Goal: Information Seeking & Learning: Learn about a topic

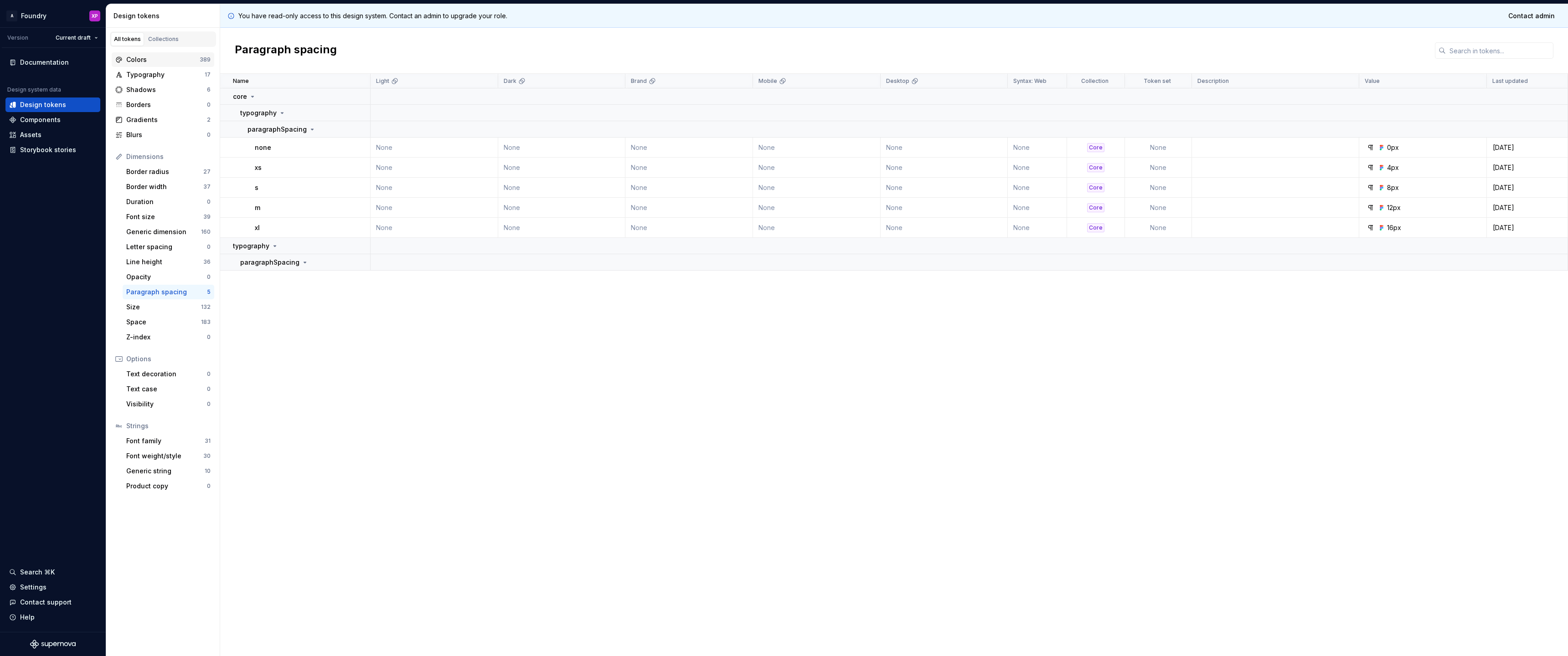
click at [159, 58] on div "Colors" at bounding box center [163, 60] width 74 height 9
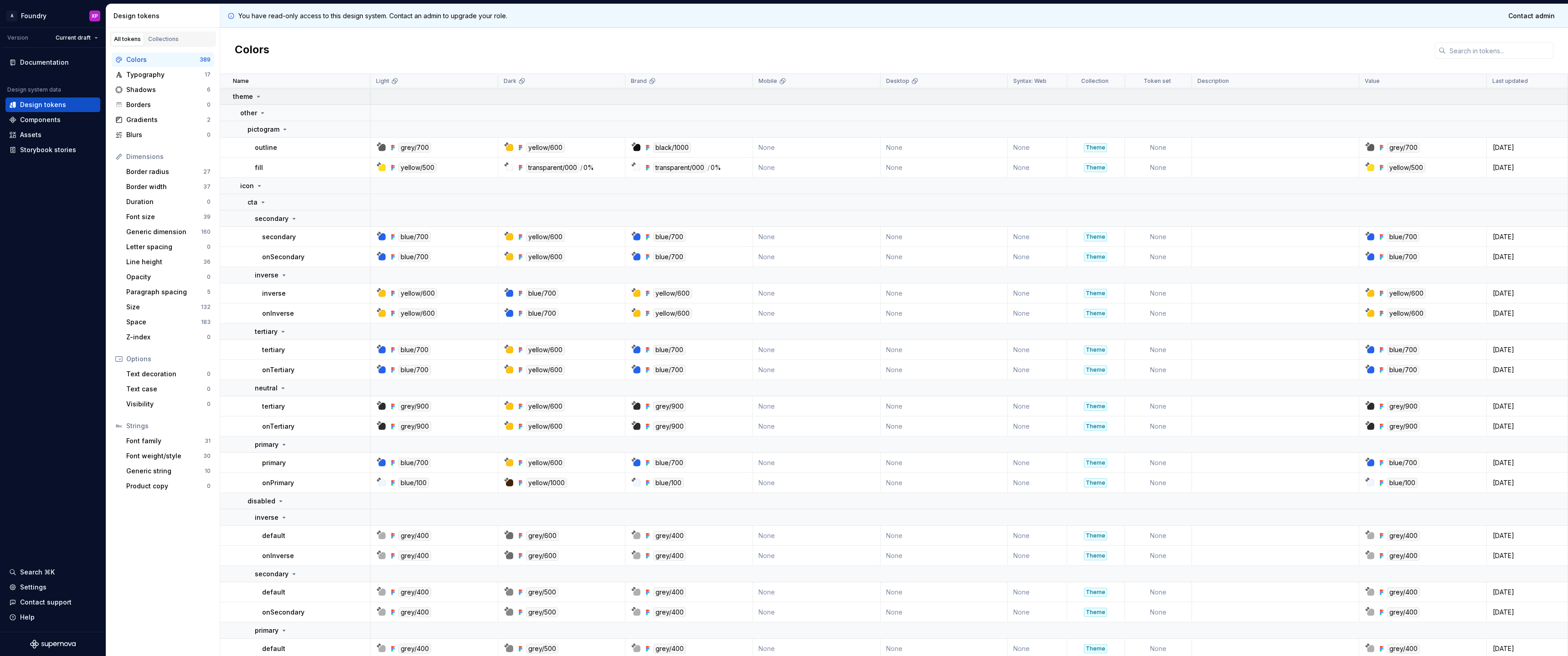
click at [252, 97] on p "theme" at bounding box center [243, 96] width 20 height 9
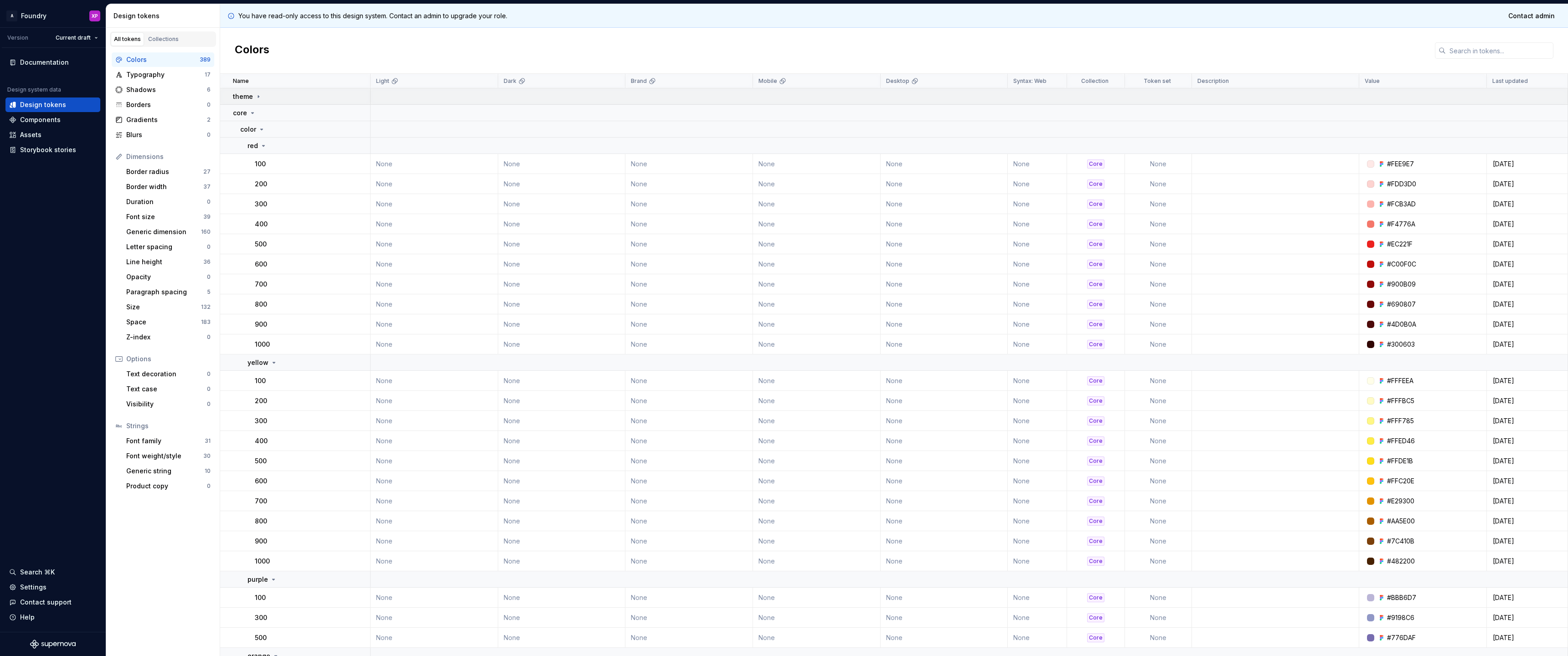
click at [254, 100] on div "theme" at bounding box center [247, 96] width 29 height 9
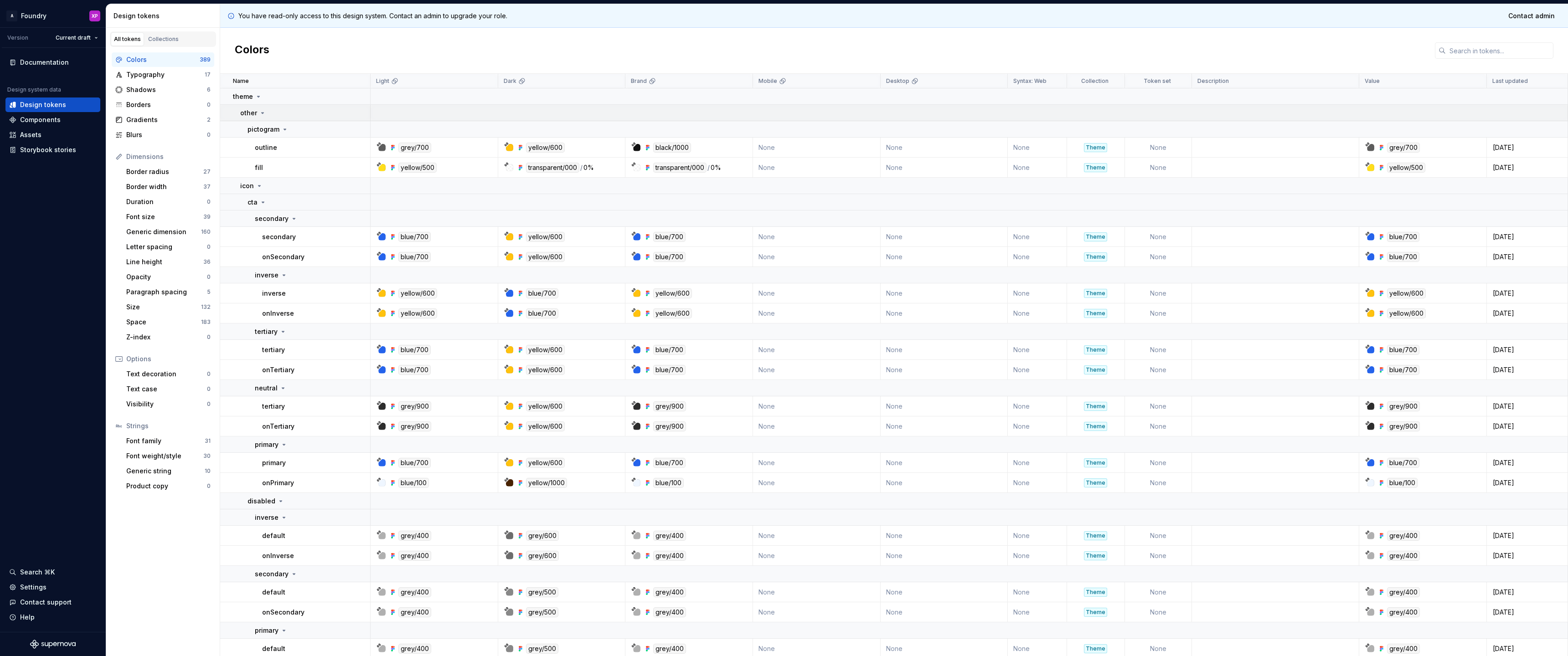
click at [253, 114] on p "other" at bounding box center [248, 113] width 17 height 9
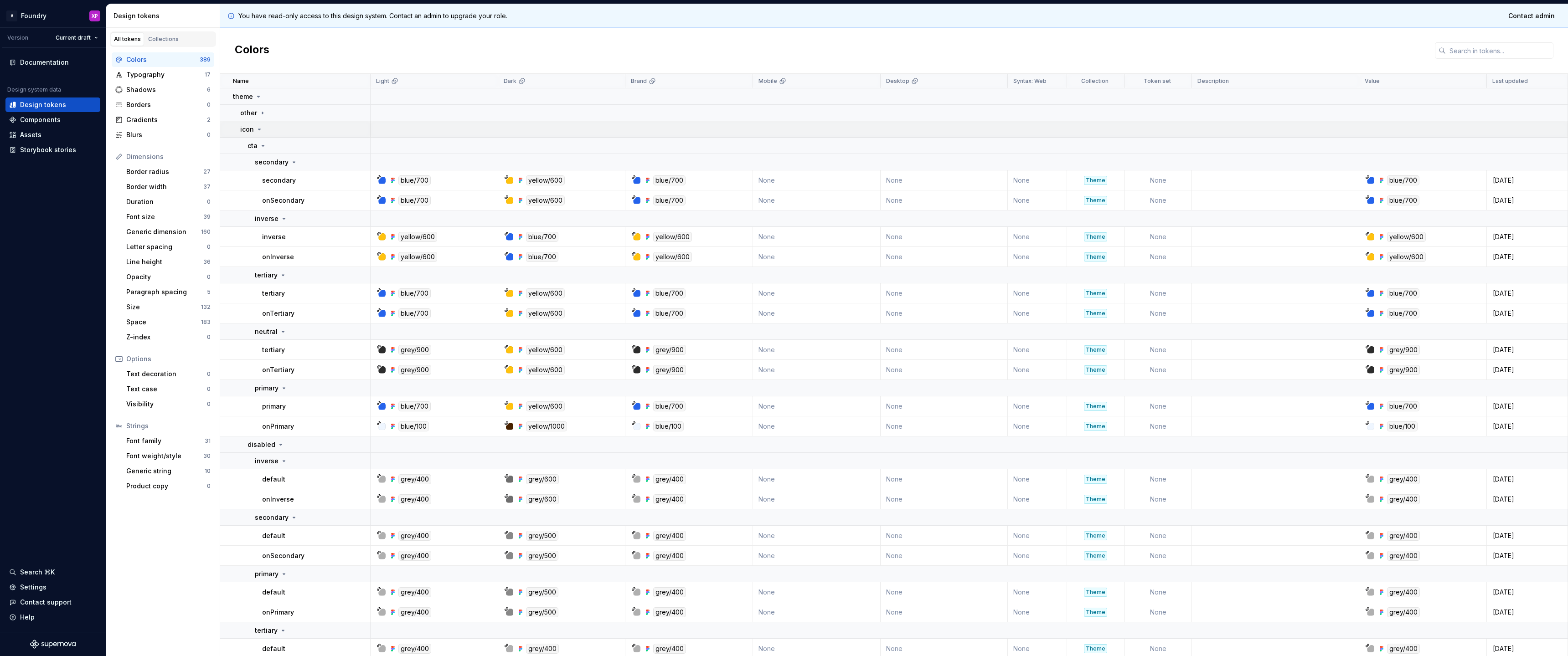
click at [251, 132] on p "icon" at bounding box center [246, 130] width 14 height 9
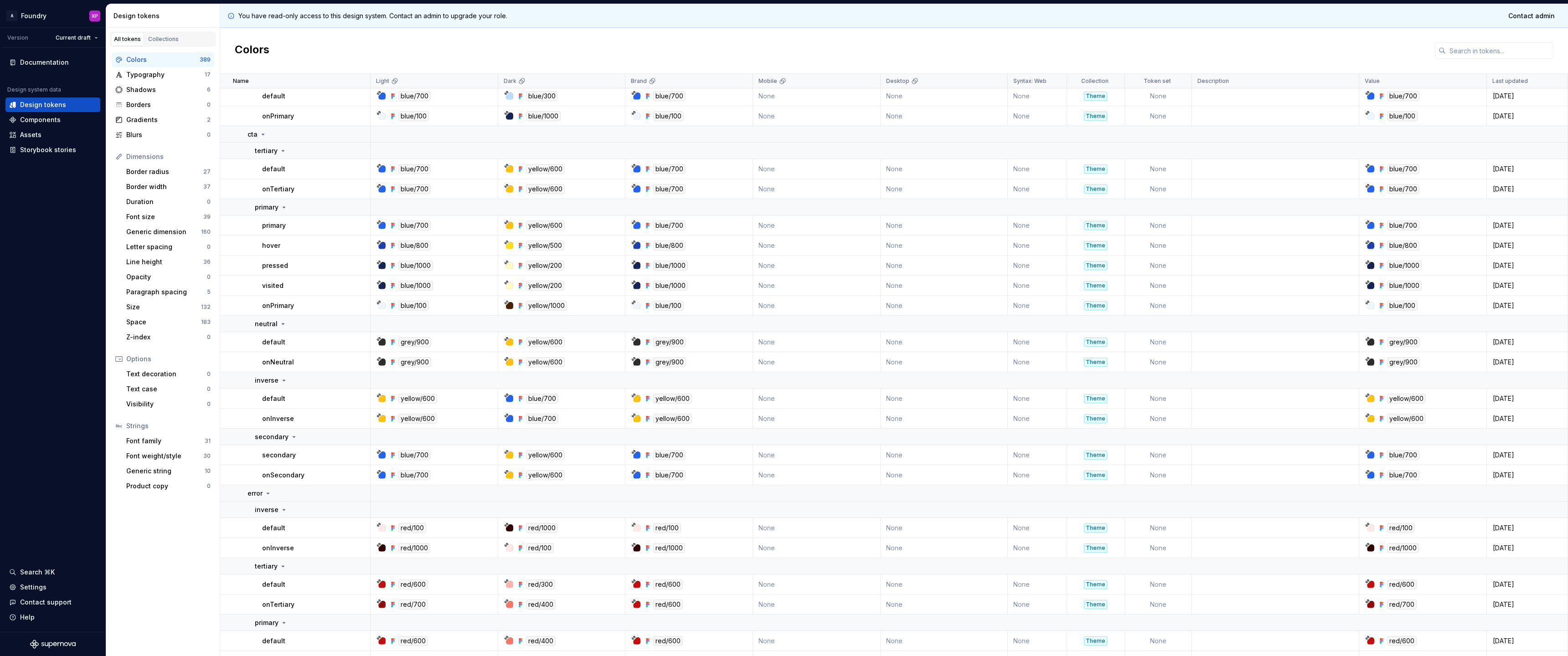
scroll to position [2061, 0]
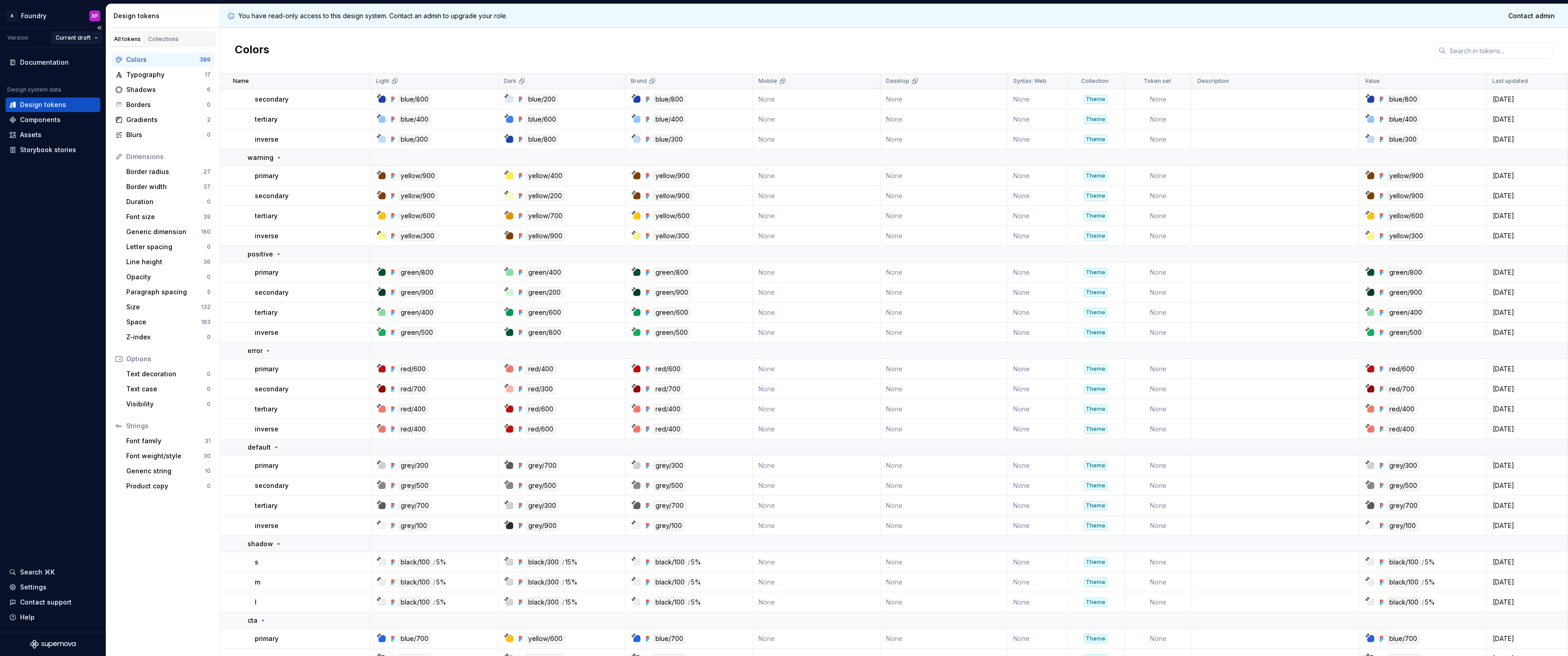
click at [94, 38] on html "A Foundry XP Version Current draft Documentation Design system data Design toke…" at bounding box center [784, 328] width 1568 height 656
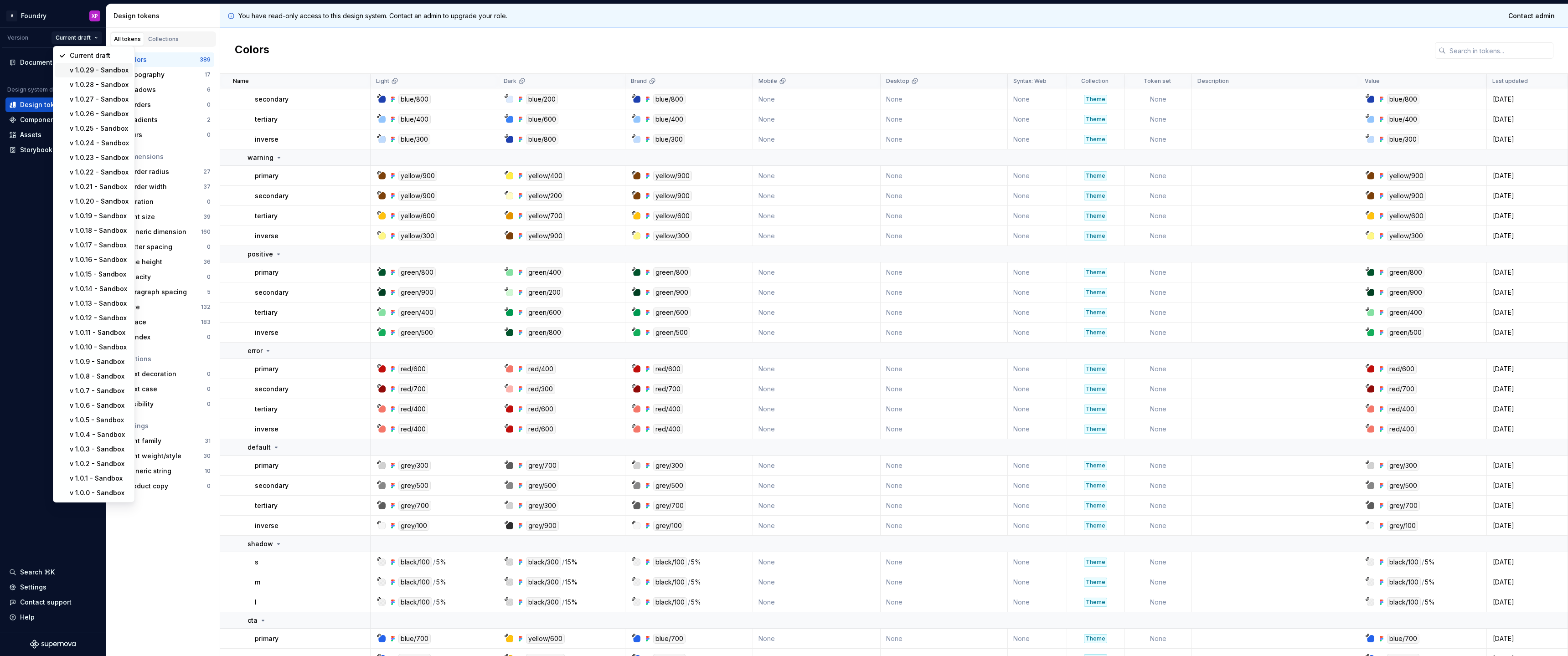
click at [104, 73] on div "v 1.0.29 - Sandbox" at bounding box center [99, 70] width 59 height 9
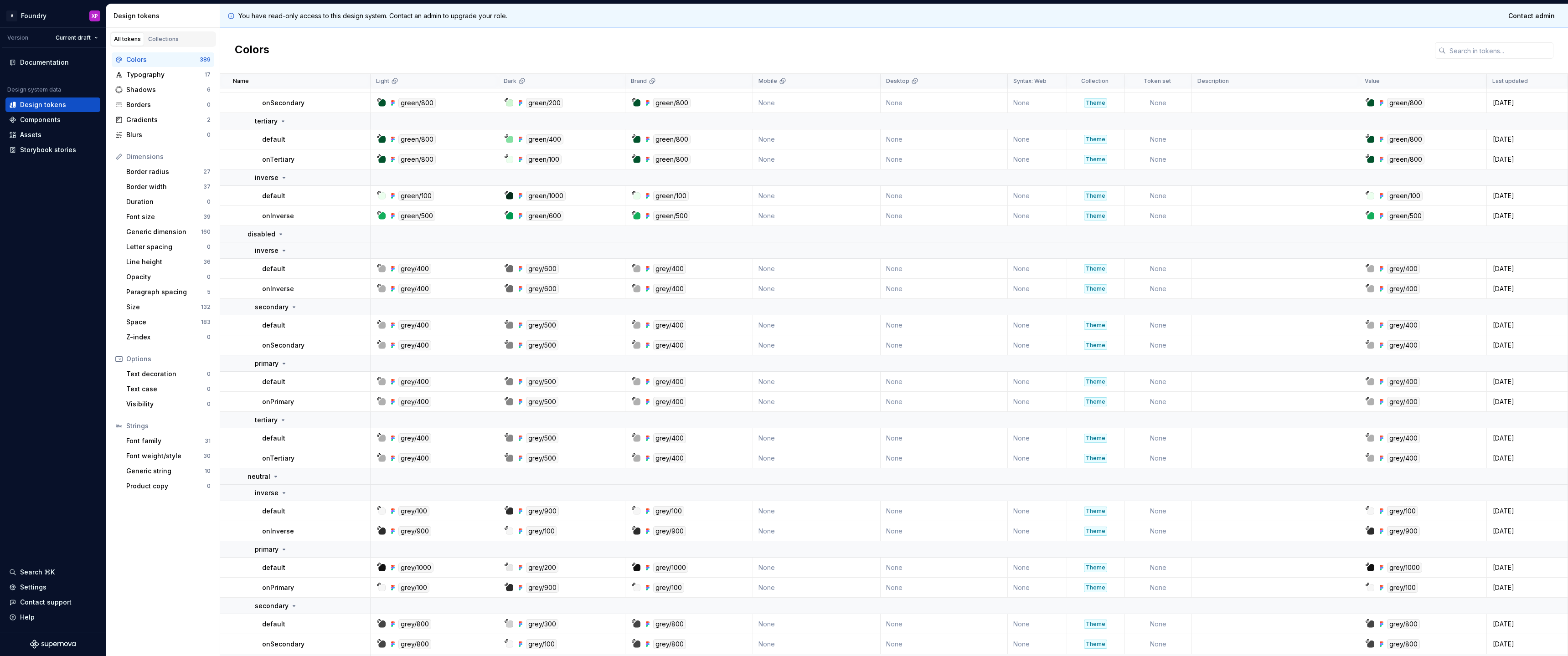
scroll to position [0, 0]
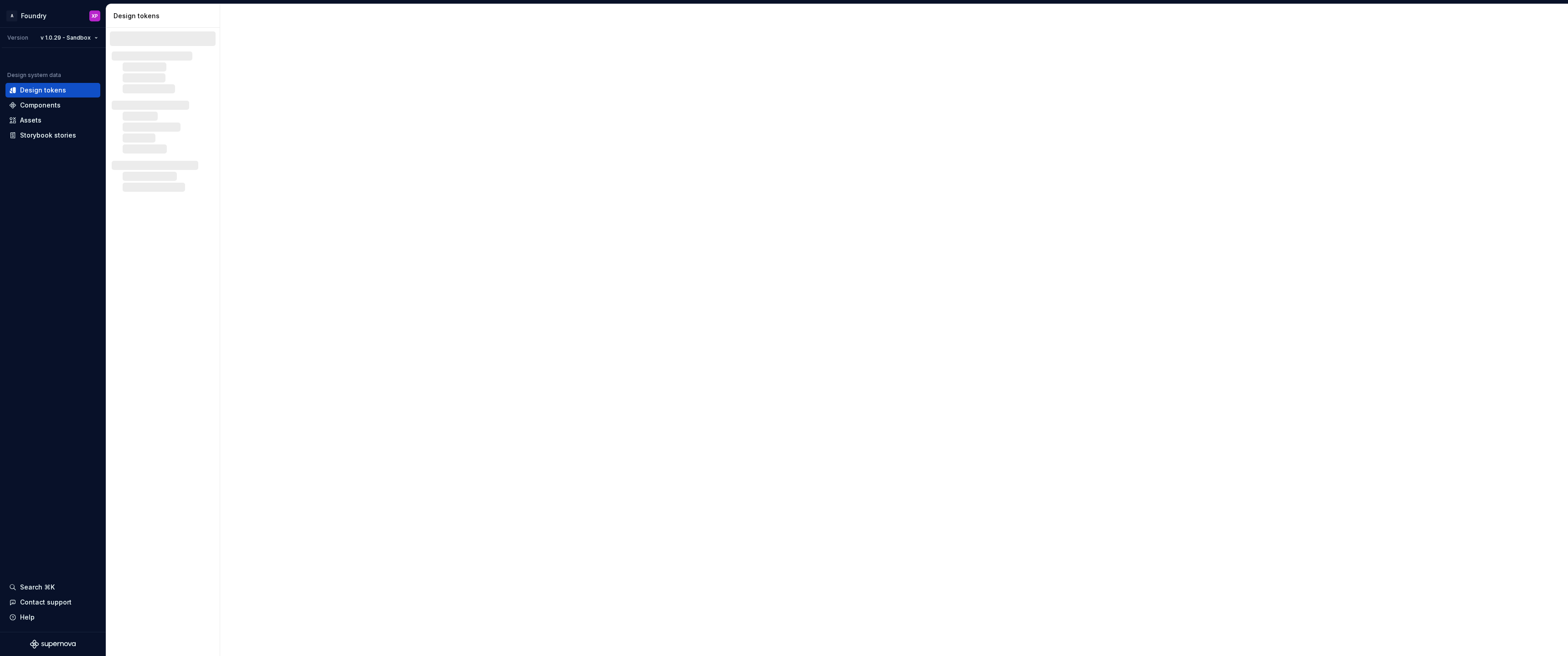
click at [250, 141] on div at bounding box center [894, 330] width 1348 height 652
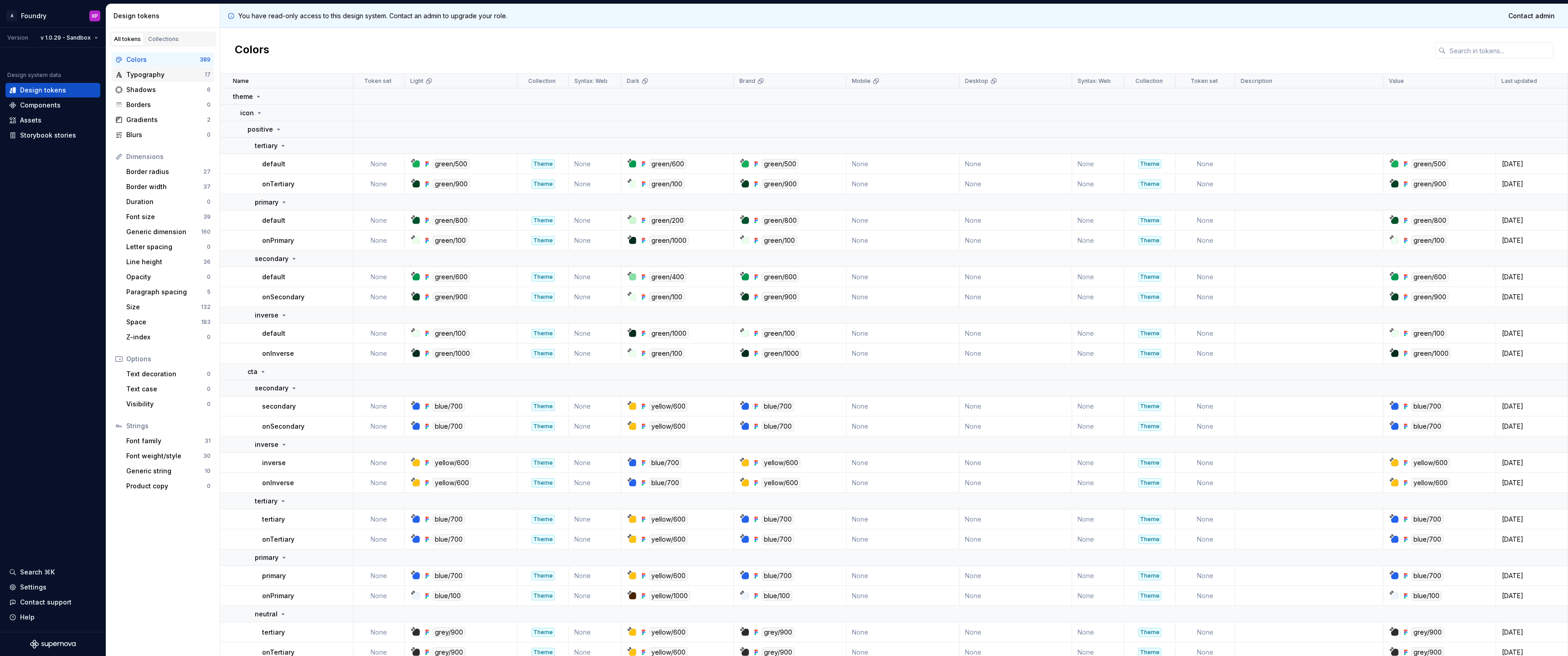
click at [180, 75] on div "Typography" at bounding box center [165, 74] width 78 height 9
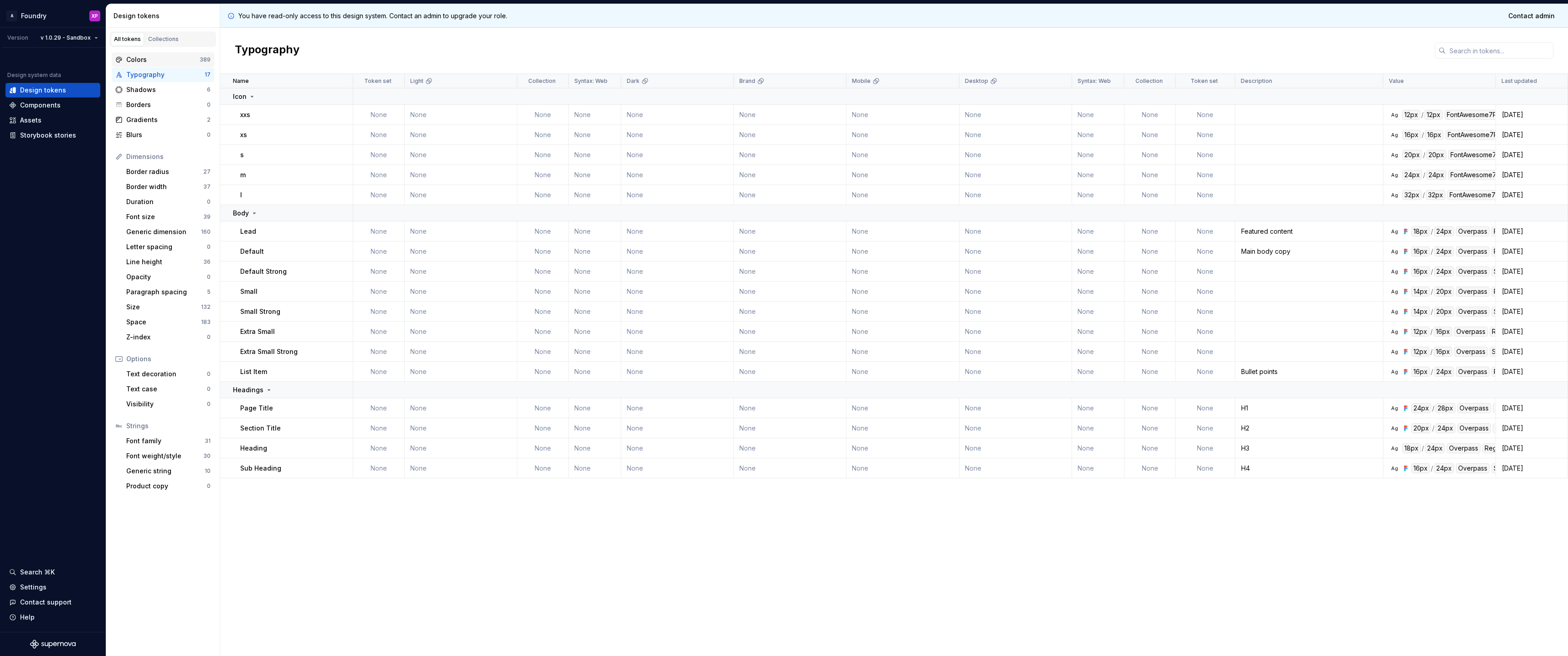
click at [187, 62] on div "Colors" at bounding box center [163, 60] width 74 height 9
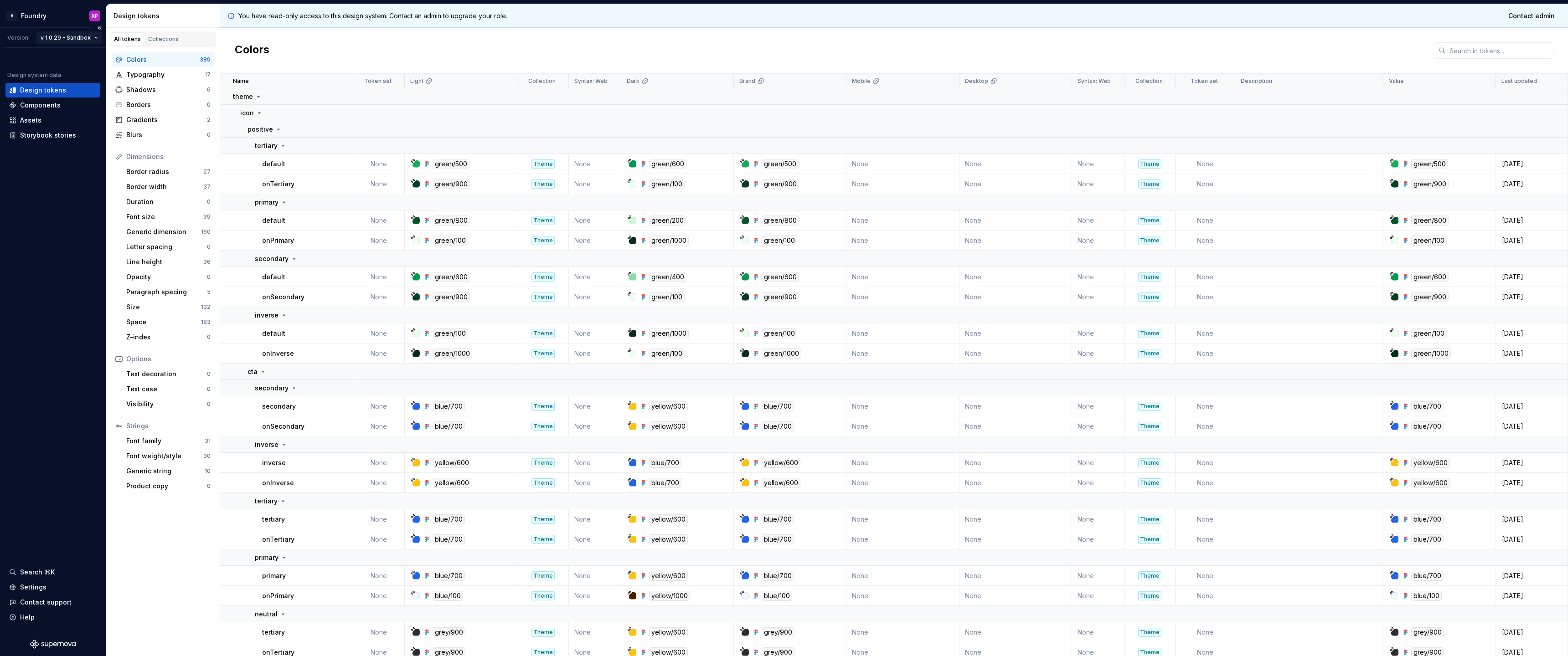
click at [94, 40] on html "A Foundry XP Version v 1.0.29 - Sandbox Design system data Design tokens Compon…" at bounding box center [784, 328] width 1568 height 656
click at [278, 60] on html "A Foundry XP Version v 1.0.29 - Sandbox Design system data Design tokens Compon…" at bounding box center [784, 328] width 1568 height 656
drag, startPoint x: 266, startPoint y: 128, endPoint x: 256, endPoint y: 122, distance: 11.7
click at [266, 128] on p "positive" at bounding box center [260, 130] width 26 height 9
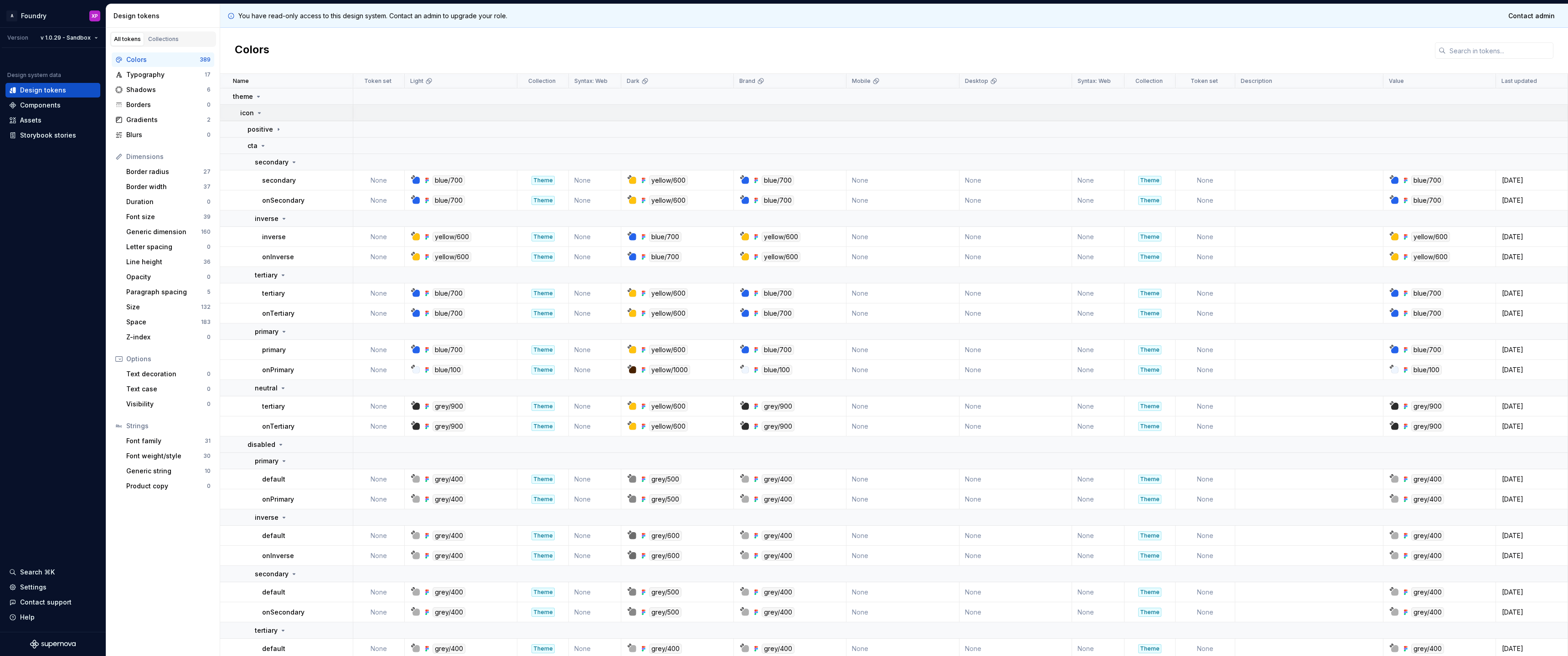
click at [254, 114] on div "icon" at bounding box center [251, 113] width 23 height 9
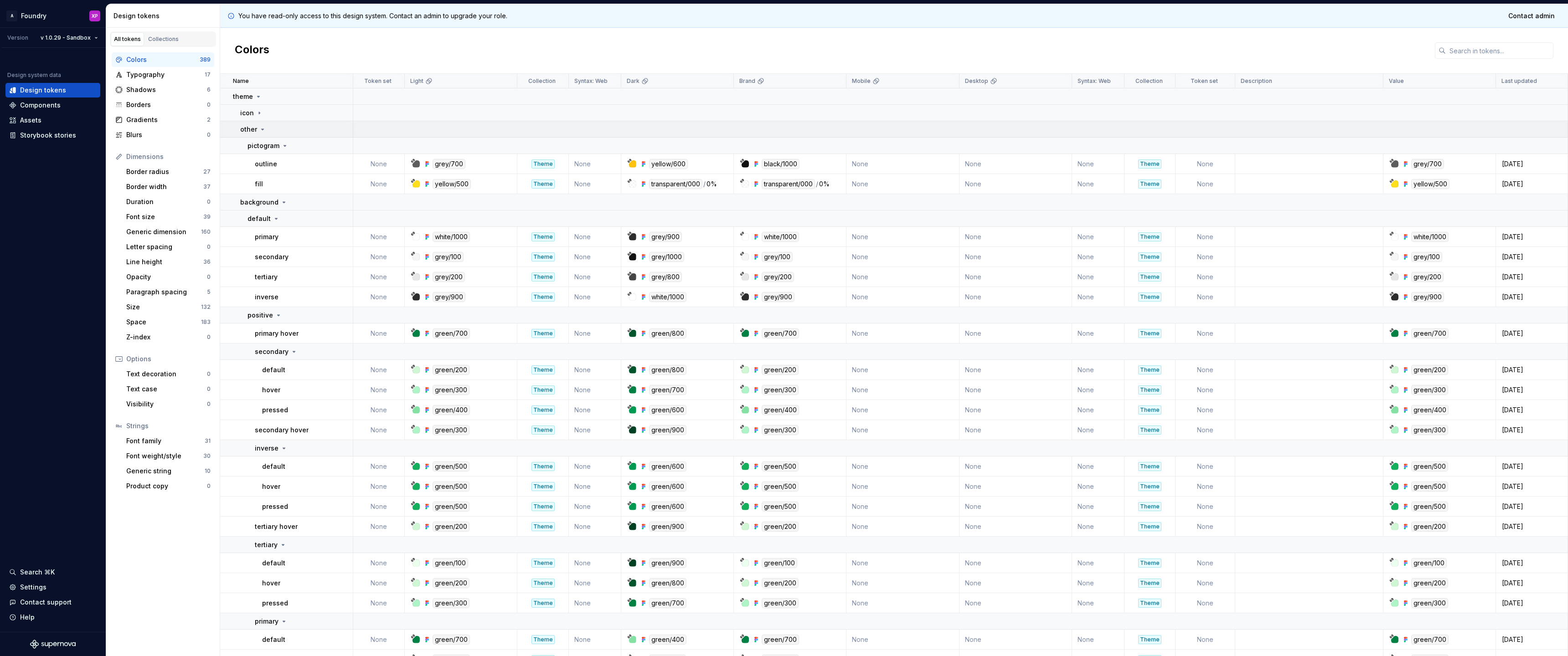
click at [255, 129] on p "other" at bounding box center [248, 130] width 17 height 9
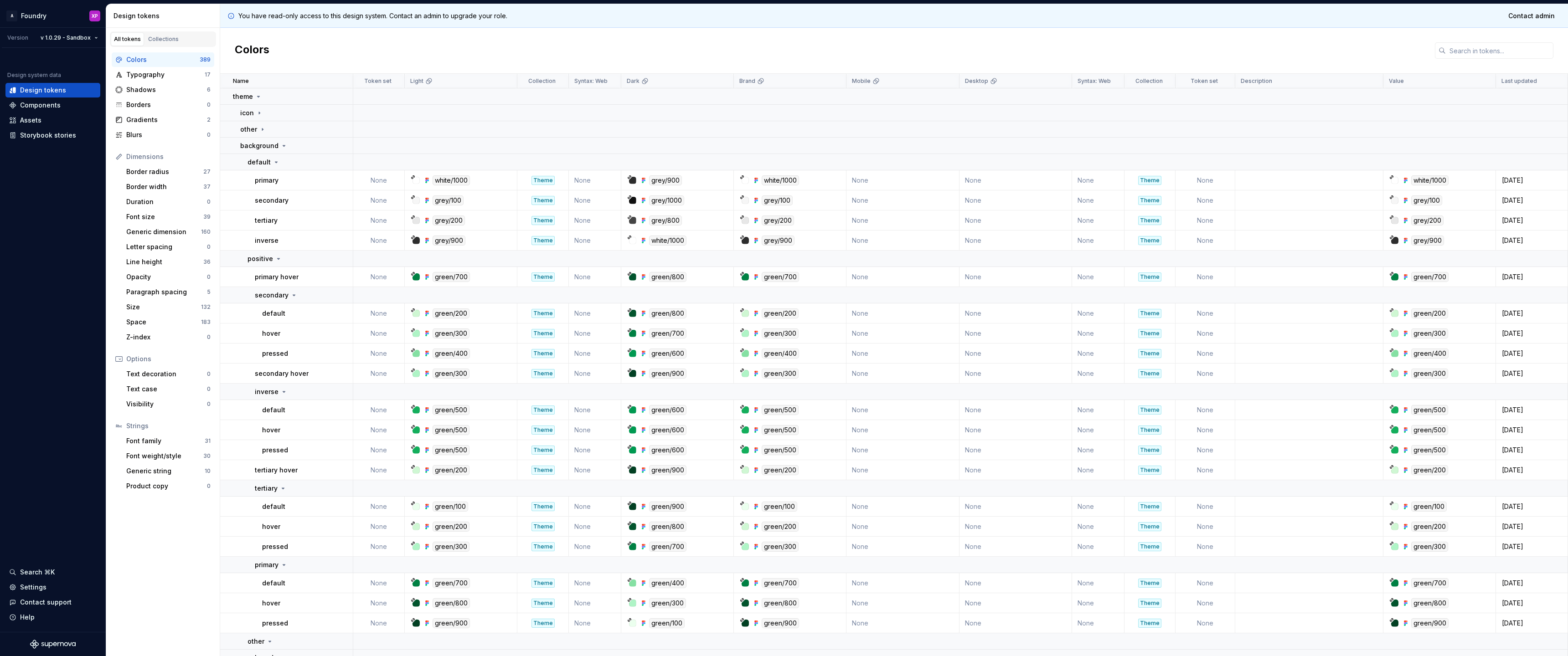
click at [416, 184] on div "white/1000" at bounding box center [463, 180] width 106 height 10
click at [445, 179] on div "white/1000" at bounding box center [451, 180] width 38 height 10
click at [415, 179] on div at bounding box center [416, 180] width 7 height 7
click at [411, 177] on icon at bounding box center [413, 176] width 5 height 5
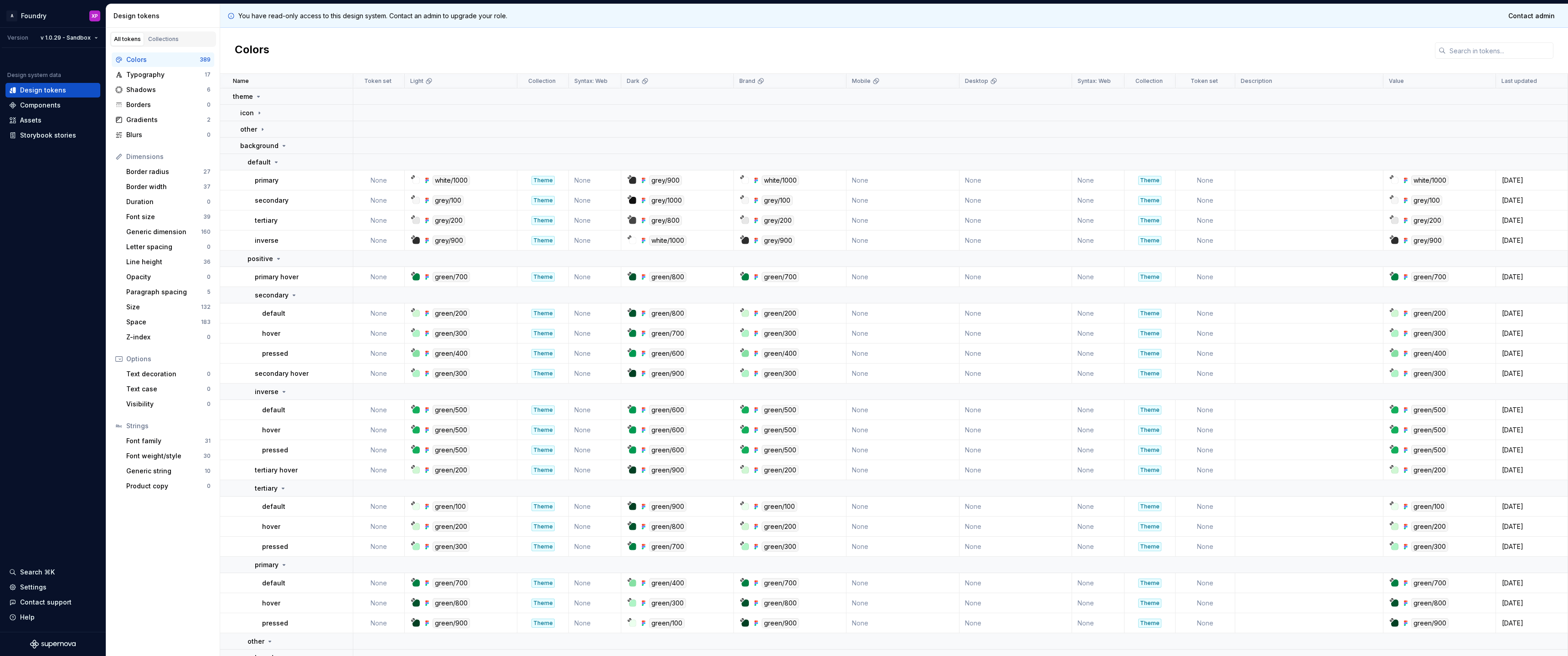
drag, startPoint x: 414, startPoint y: 179, endPoint x: 449, endPoint y: 183, distance: 35.2
click at [414, 179] on div at bounding box center [416, 180] width 7 height 7
click at [743, 182] on div at bounding box center [745, 180] width 7 height 7
click at [782, 180] on div "white/1000" at bounding box center [780, 180] width 38 height 10
click at [778, 183] on div "white/1000" at bounding box center [780, 180] width 38 height 10
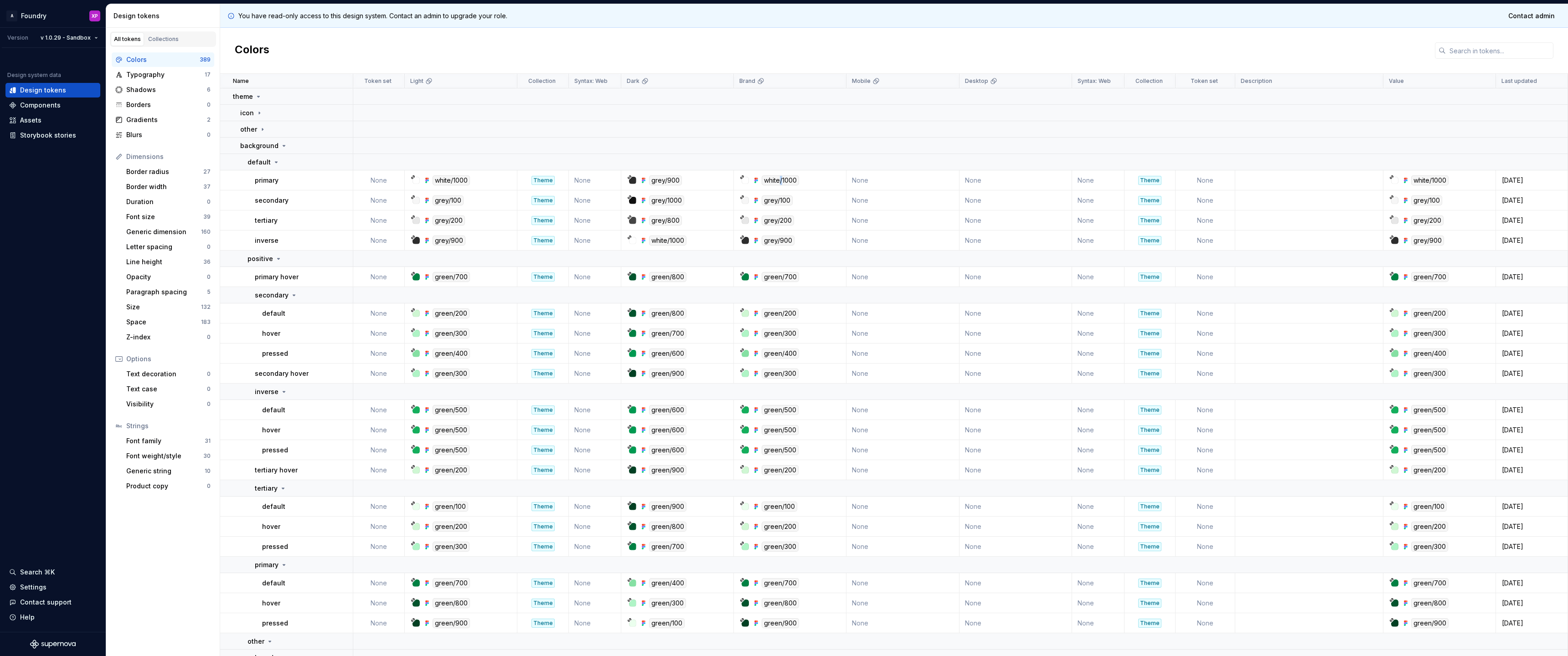
click at [778, 183] on div "white/1000" at bounding box center [780, 180] width 38 height 10
click at [783, 183] on div "white/1000" at bounding box center [780, 180] width 38 height 10
click at [796, 180] on div "white/1000" at bounding box center [780, 180] width 38 height 10
drag, startPoint x: 789, startPoint y: 179, endPoint x: 762, endPoint y: 181, distance: 27.1
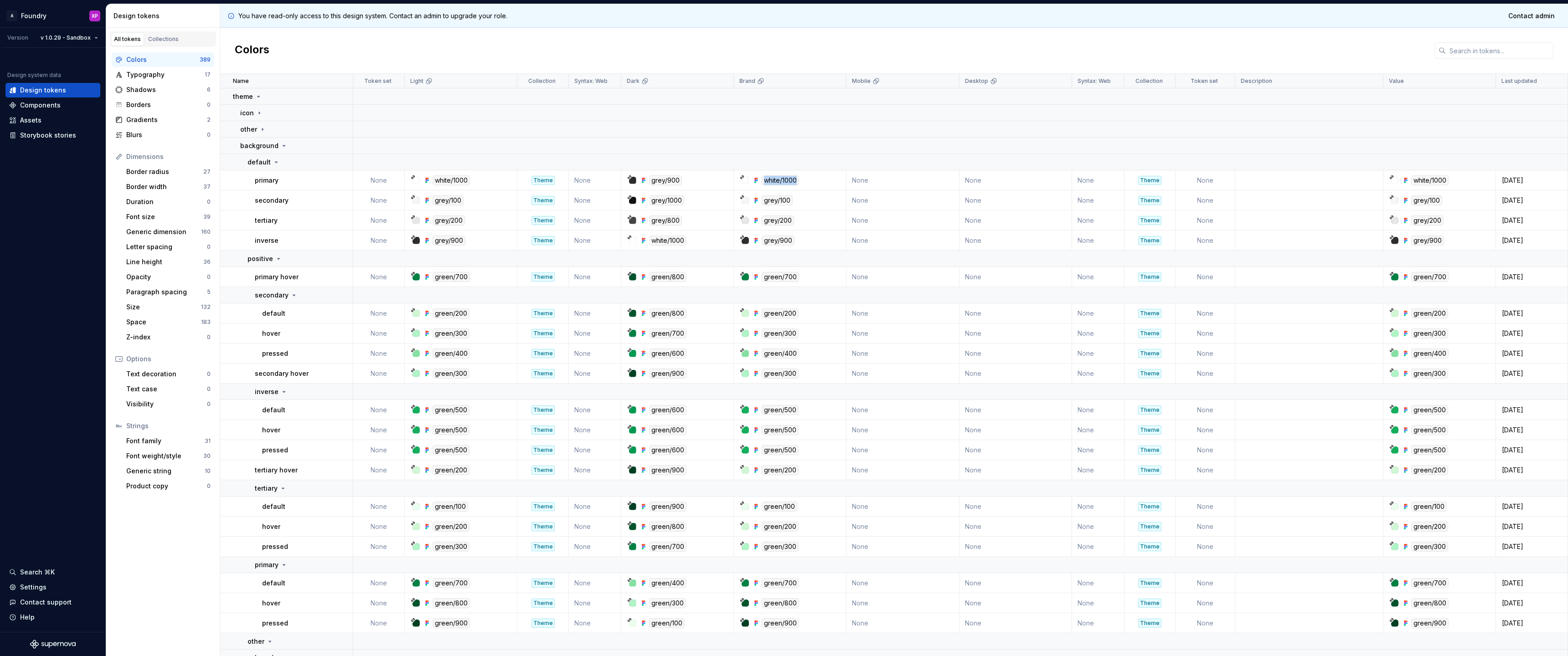
click at [762, 180] on div "white/1000" at bounding box center [780, 180] width 38 height 10
copy div "white/1000"
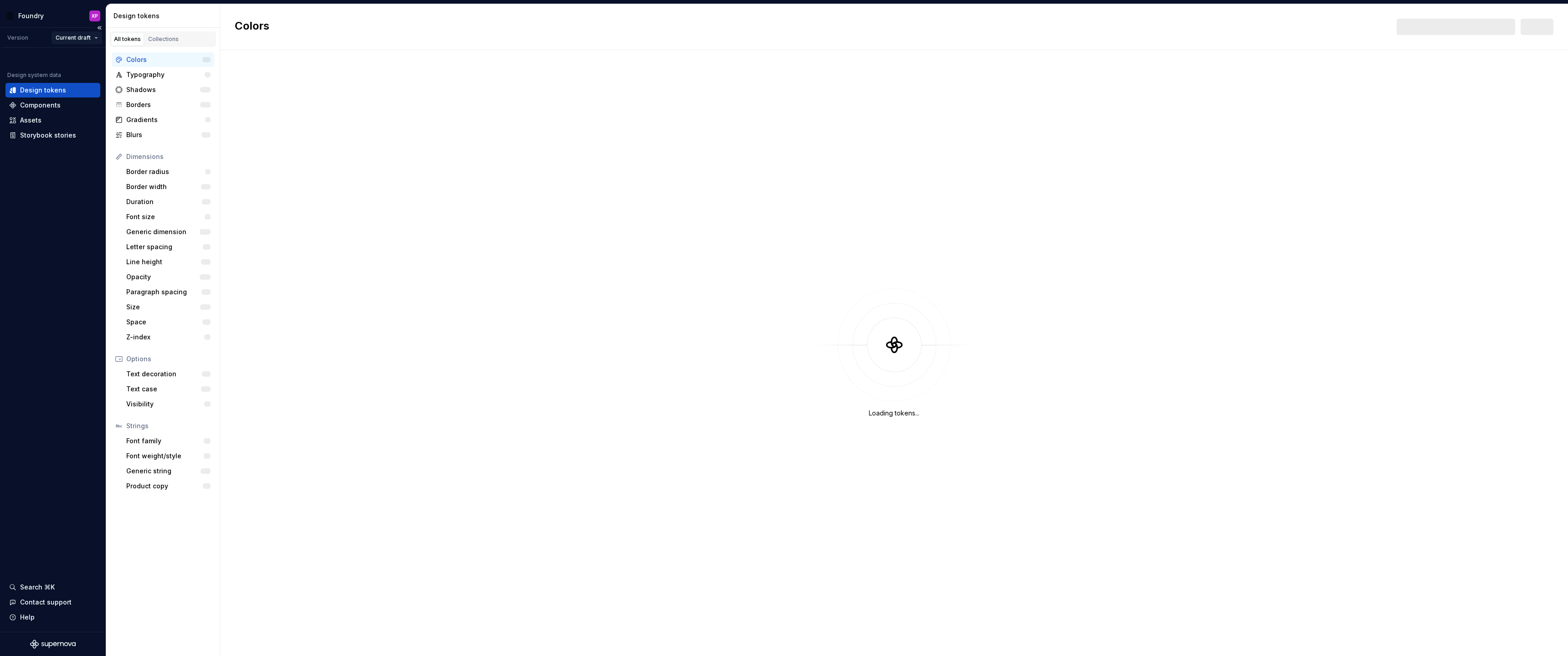
click at [94, 40] on html "Foundry XP Version Current draft Design system data Design tokens Components As…" at bounding box center [784, 328] width 1568 height 656
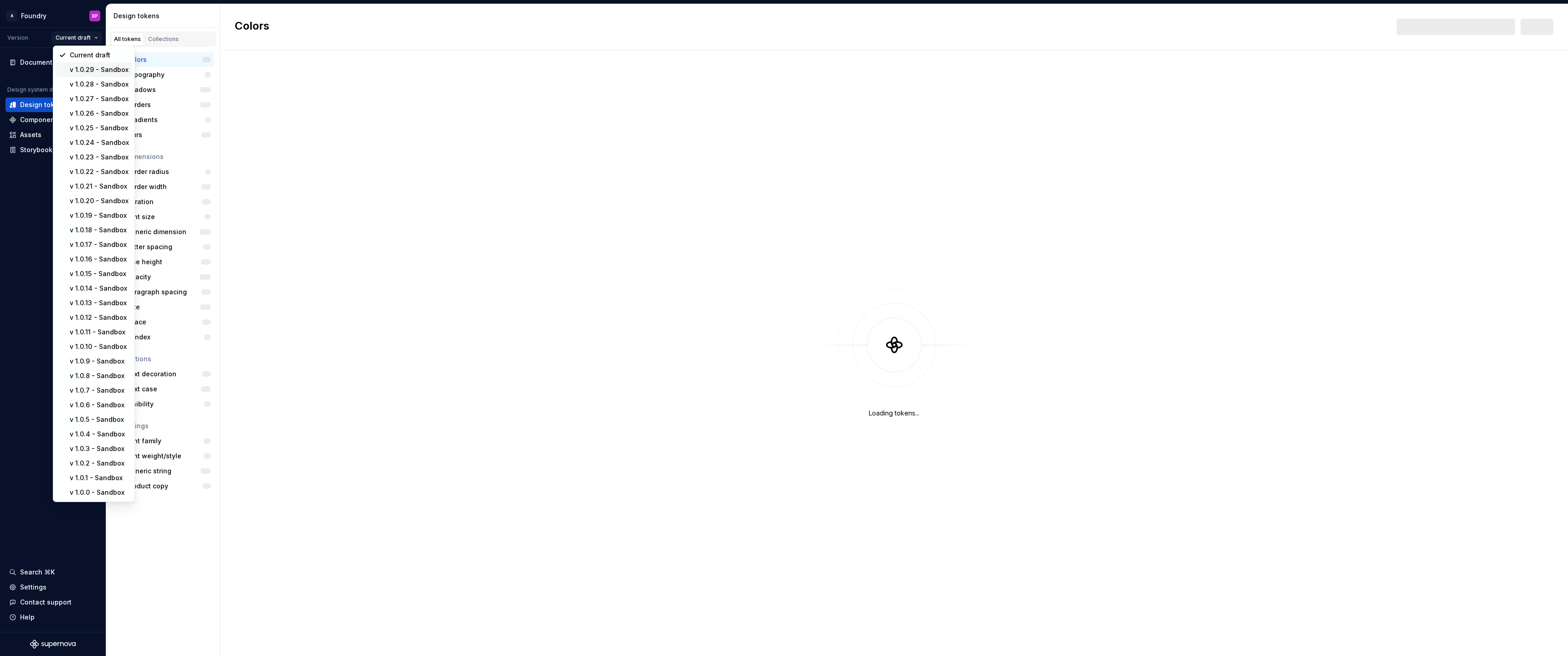
click at [99, 71] on div "v 1.0.29 - Sandbox" at bounding box center [99, 70] width 59 height 9
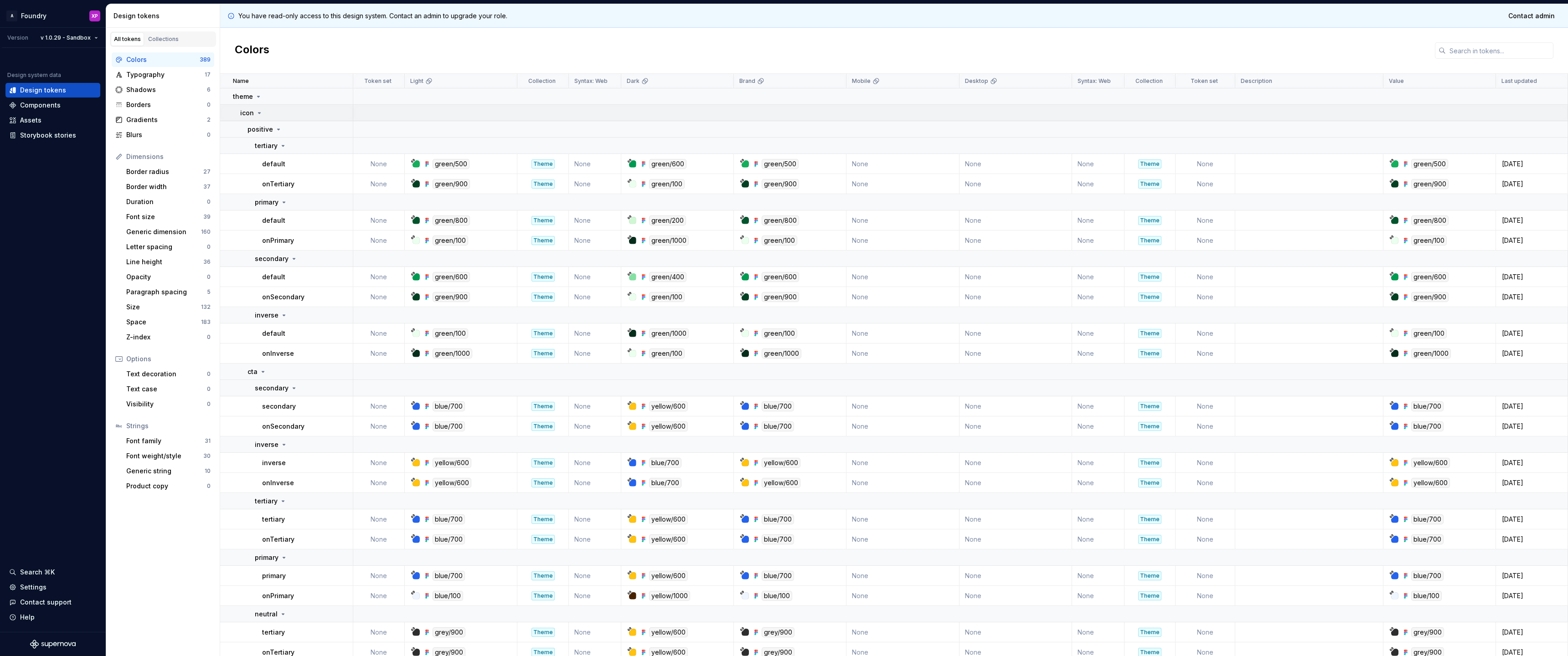
click at [256, 113] on icon at bounding box center [259, 113] width 7 height 7
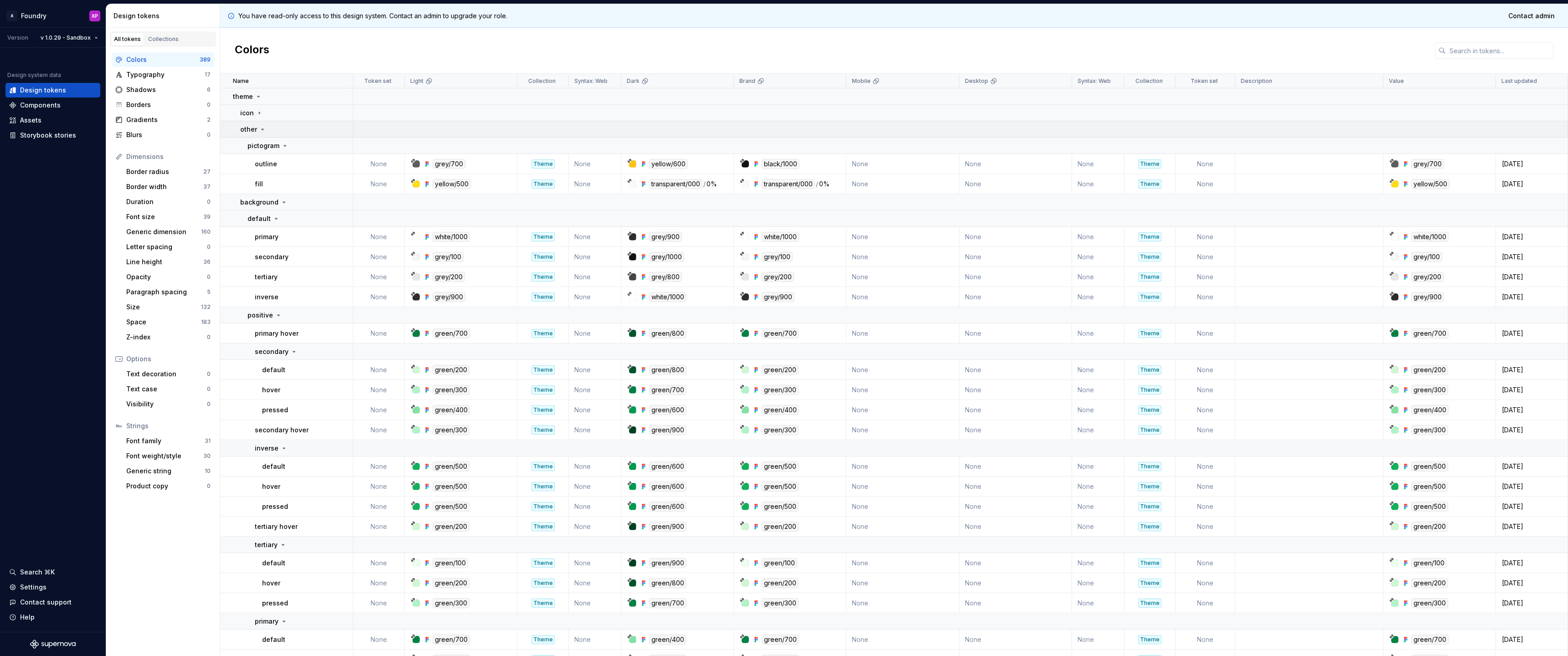
click at [259, 128] on icon at bounding box center [263, 130] width 7 height 7
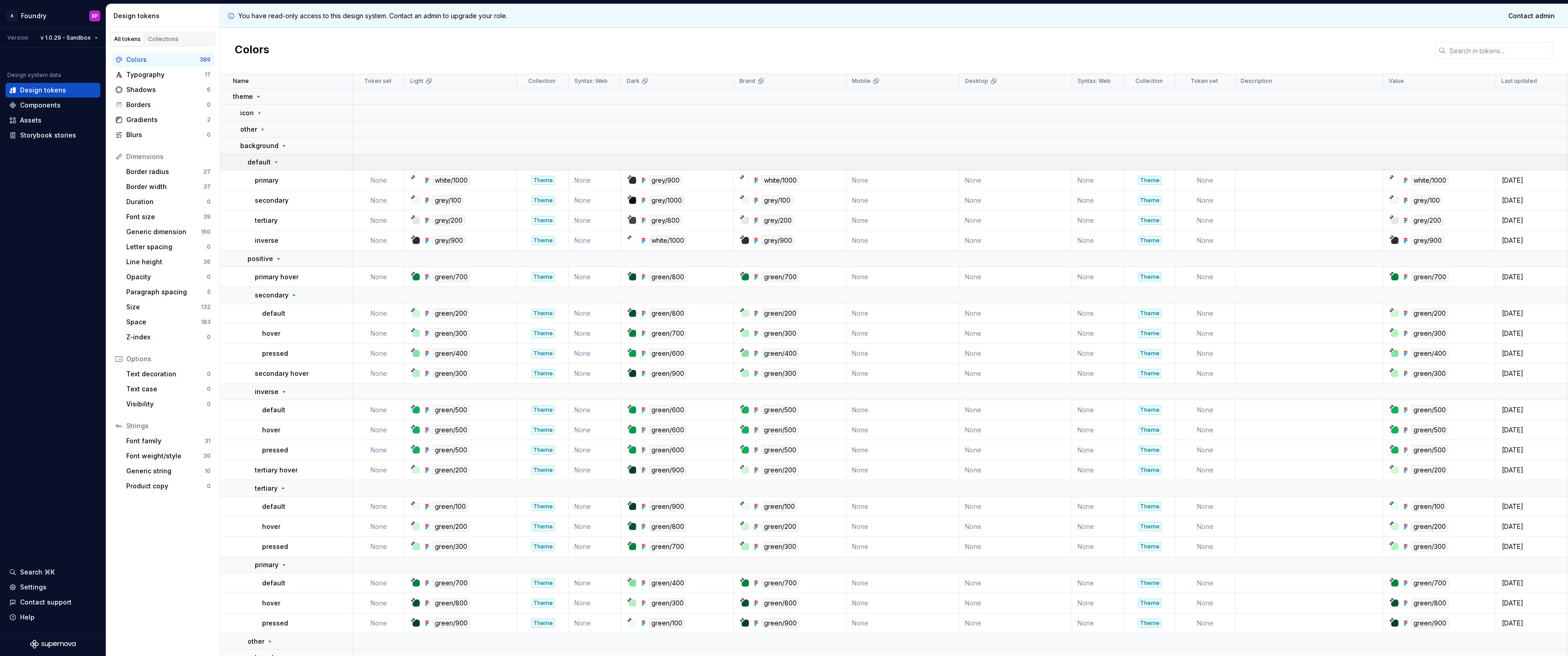
click at [269, 165] on div "default" at bounding box center [263, 163] width 32 height 9
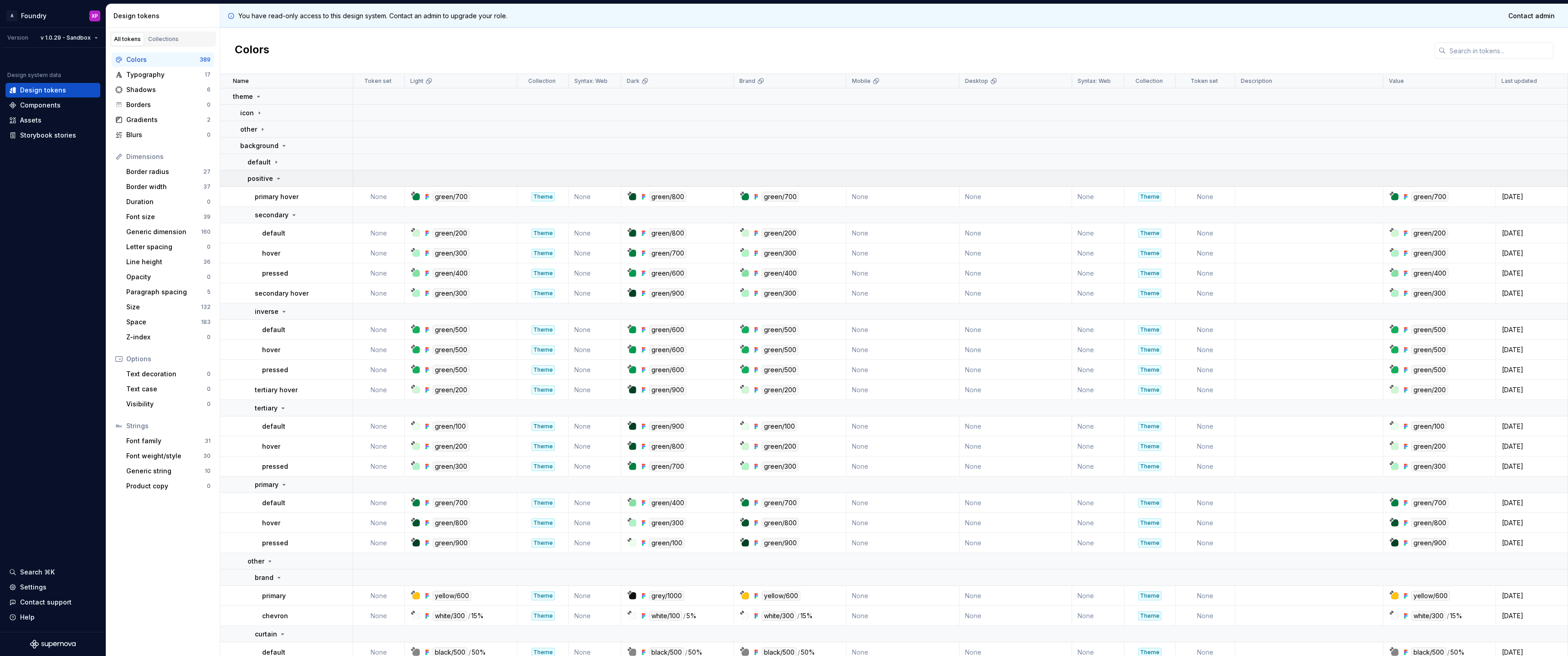
click at [269, 179] on p "positive" at bounding box center [260, 178] width 26 height 9
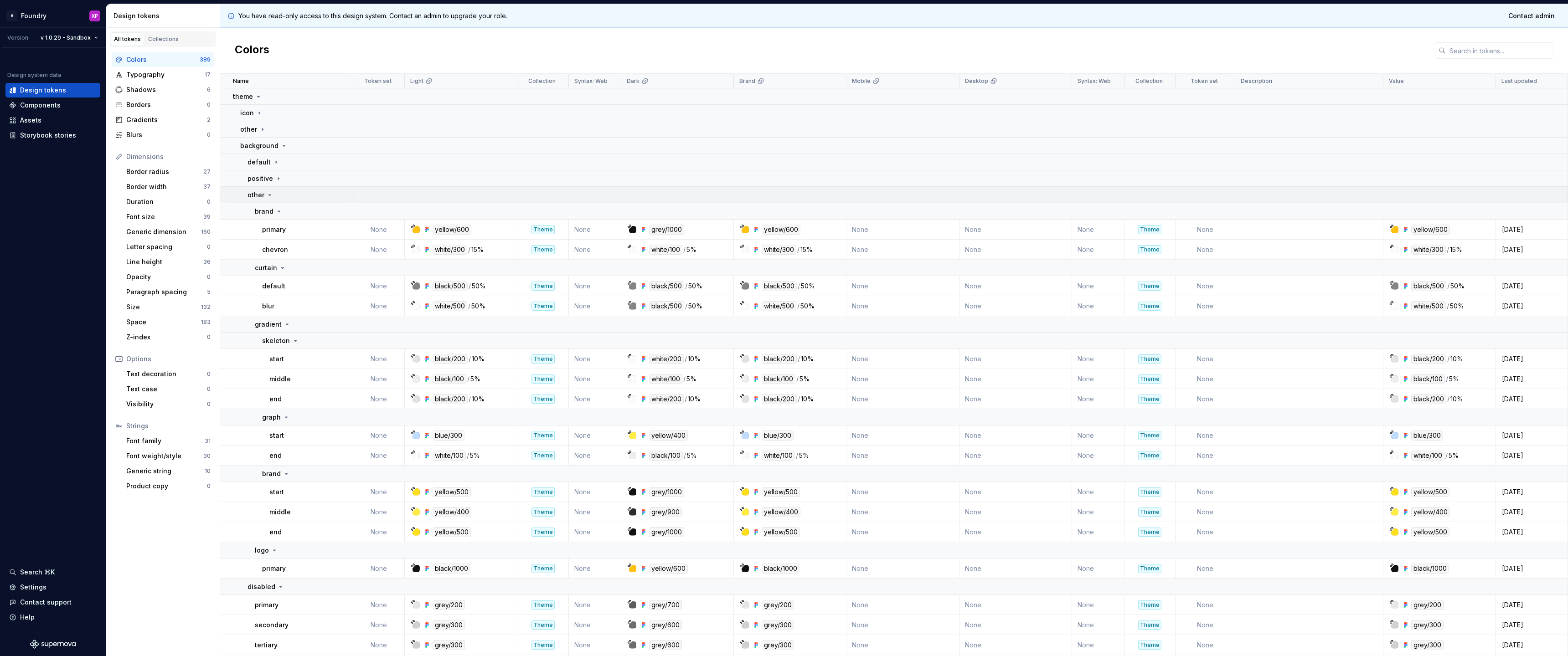
click at [270, 194] on icon at bounding box center [270, 195] width 7 height 7
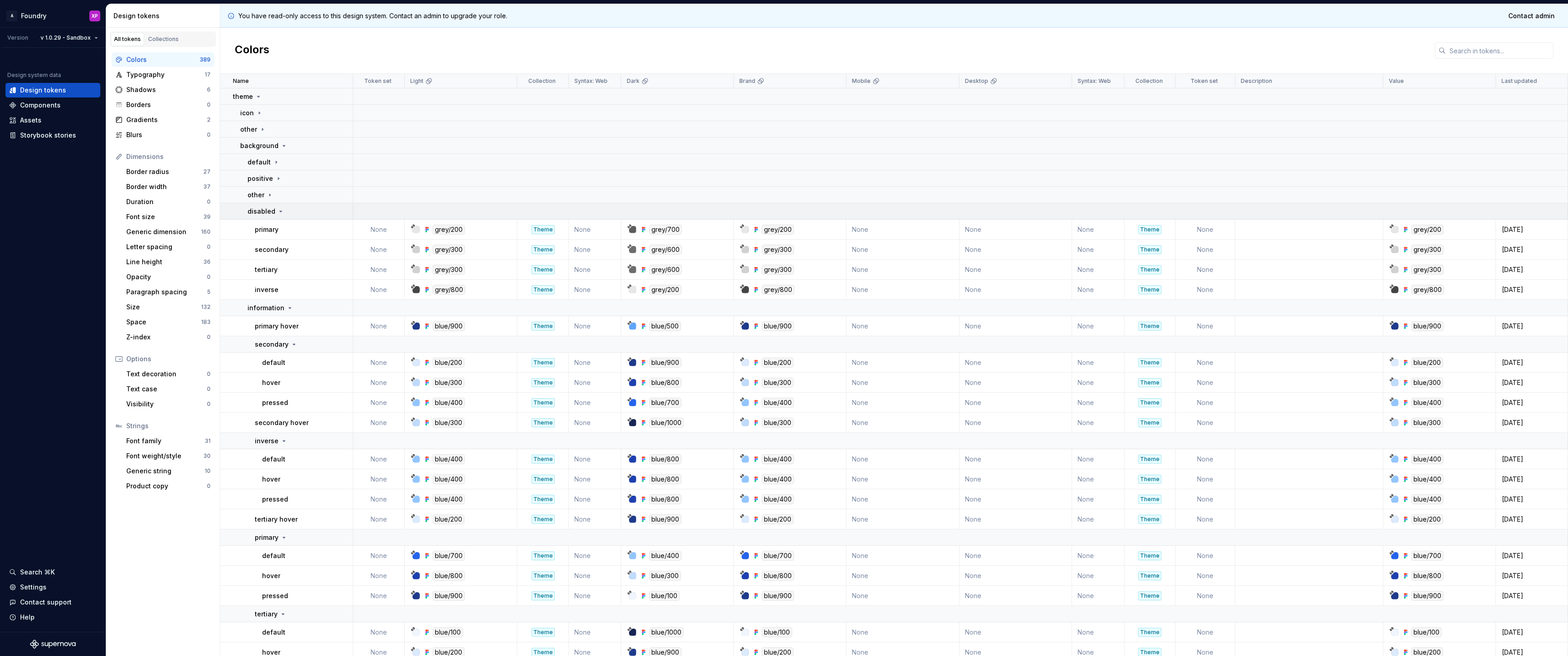
click at [261, 211] on p "disabled" at bounding box center [261, 211] width 28 height 9
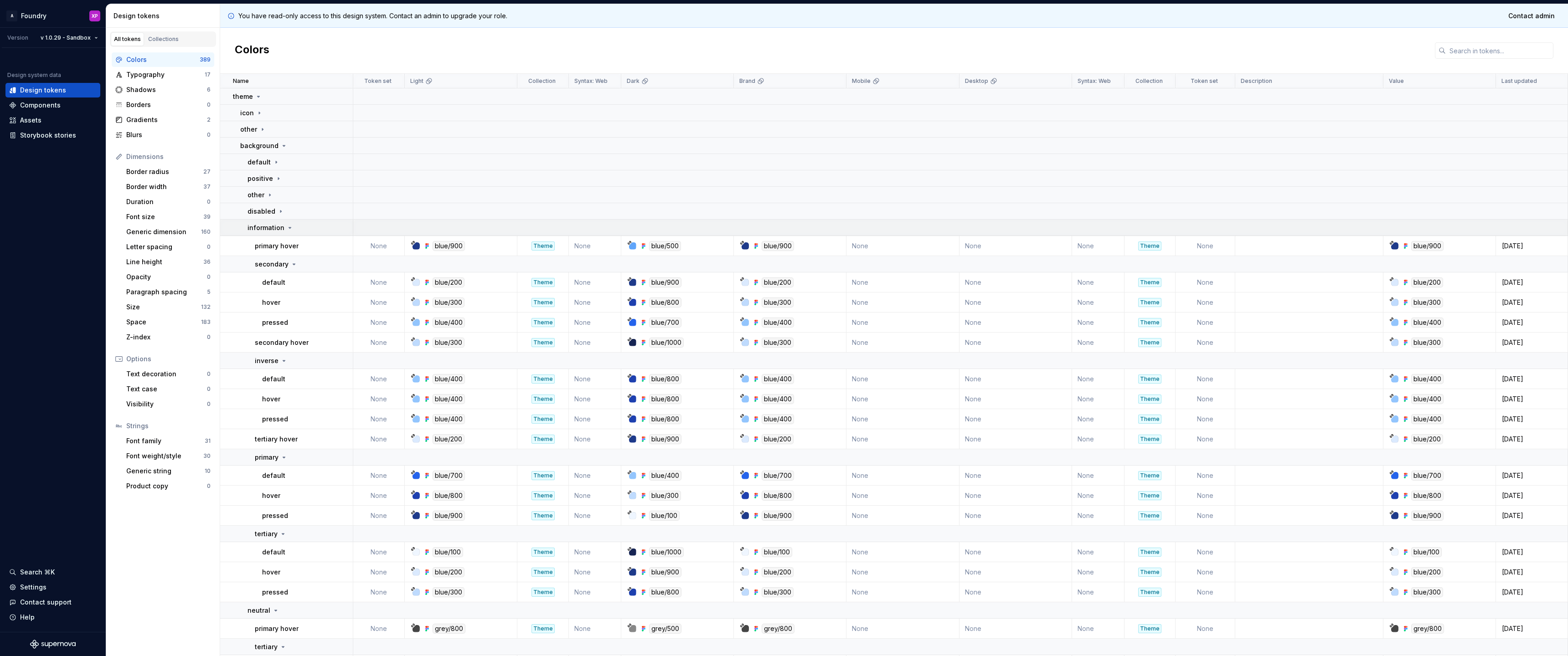
click at [264, 228] on p "information" at bounding box center [266, 228] width 37 height 9
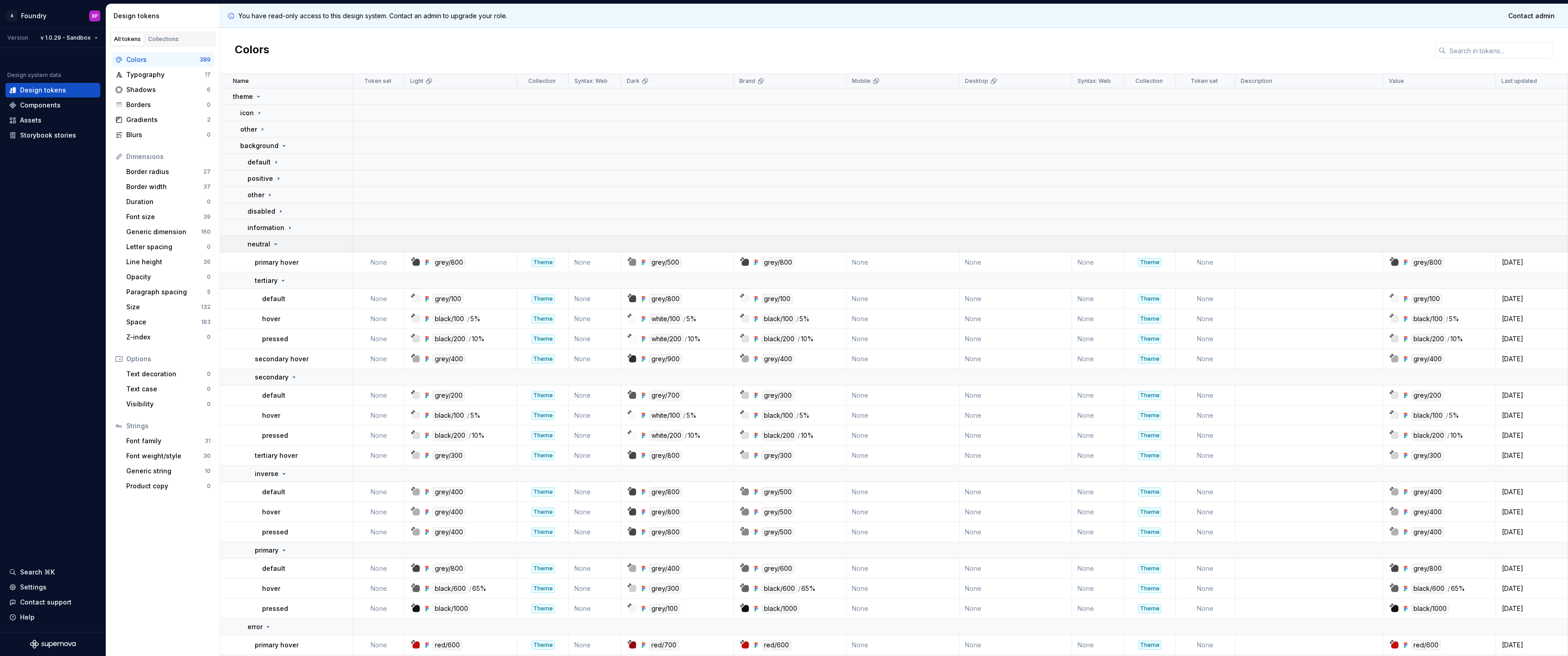
click at [262, 240] on p "neutral" at bounding box center [258, 244] width 23 height 9
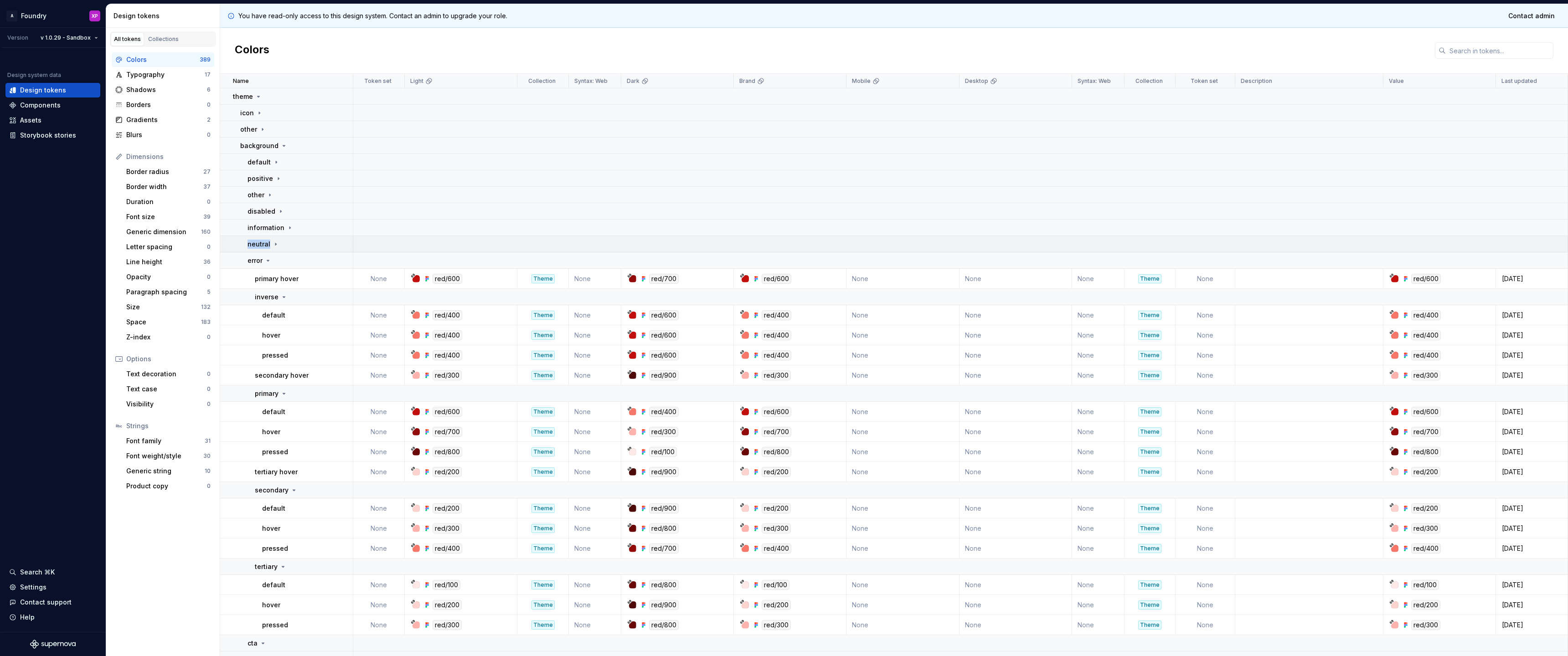
click at [262, 240] on p "neutral" at bounding box center [258, 244] width 23 height 9
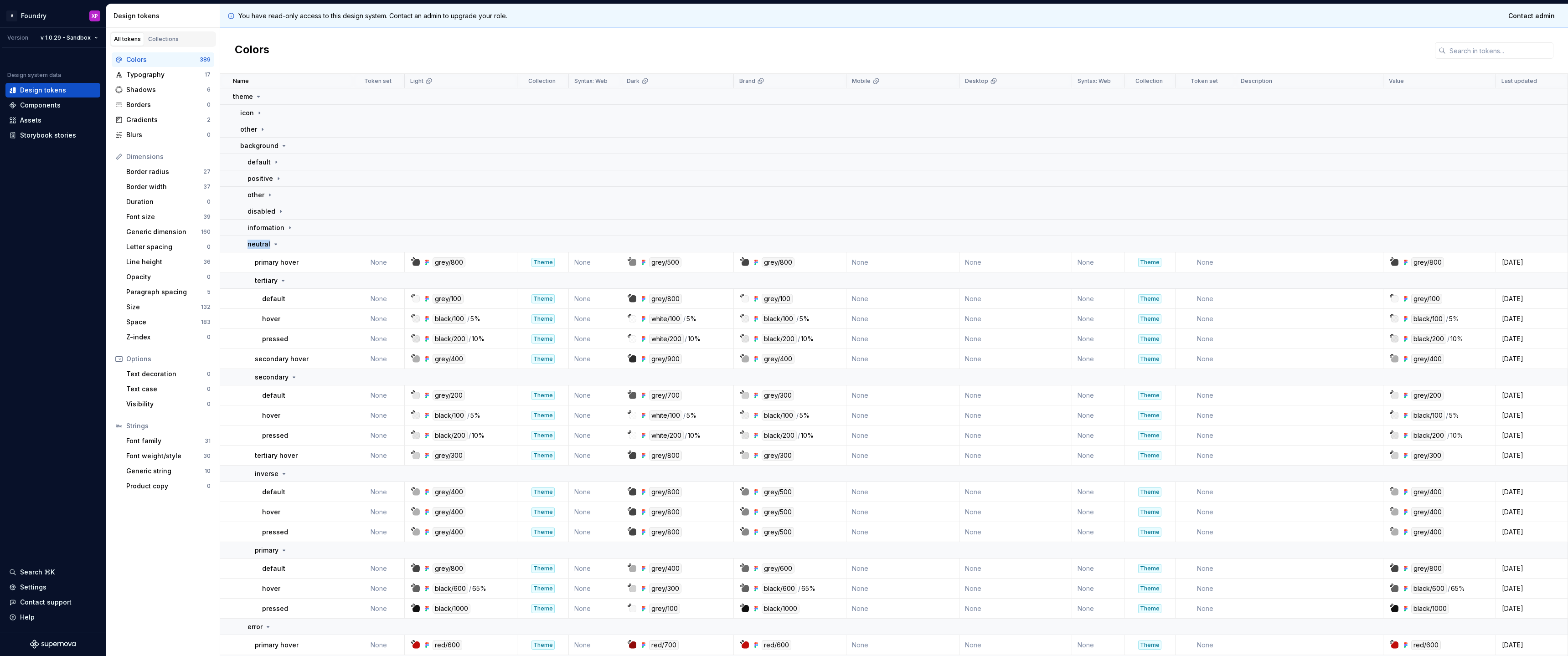
scroll to position [6, 0]
click at [273, 564] on p "default" at bounding box center [273, 563] width 23 height 9
click at [270, 280] on td "tertiary" at bounding box center [287, 276] width 133 height 17
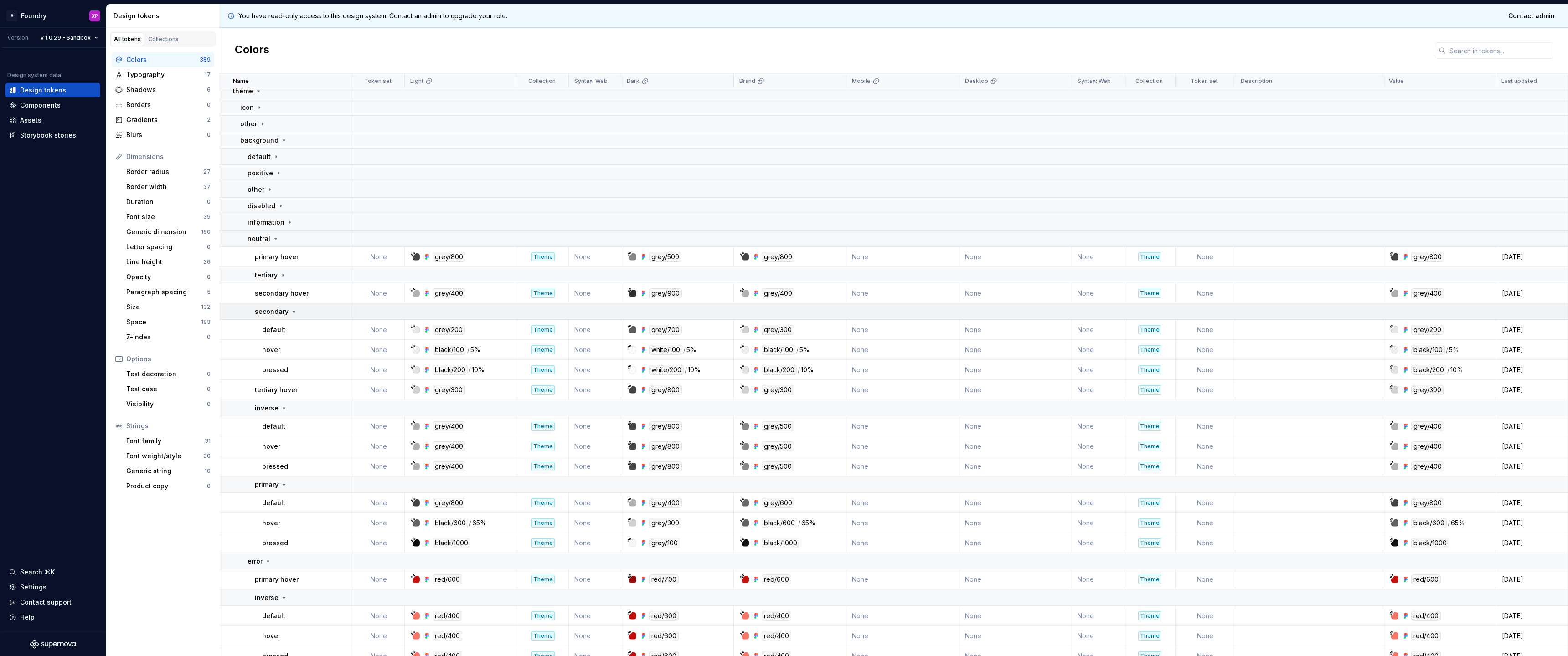
click at [272, 314] on p "secondary" at bounding box center [271, 311] width 34 height 9
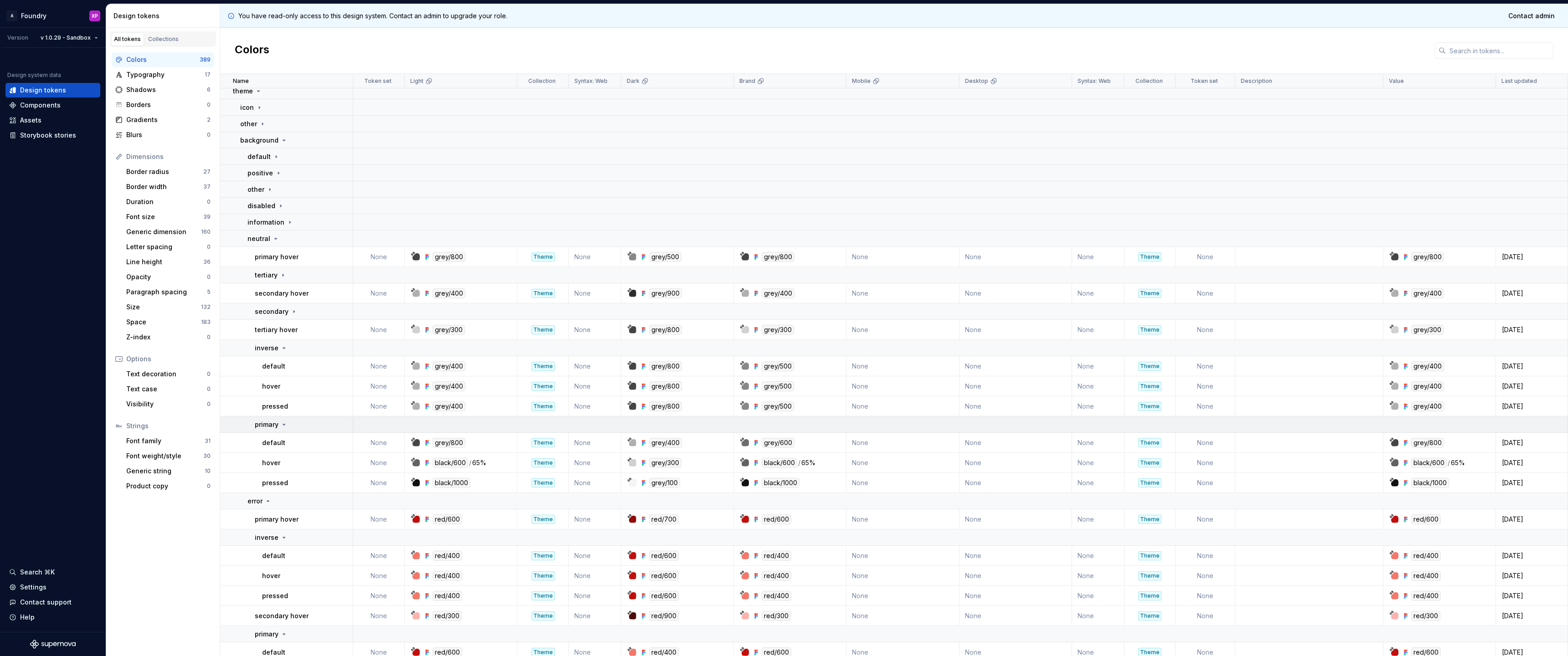
drag, startPoint x: 270, startPoint y: 347, endPoint x: 271, endPoint y: 356, distance: 9.1
click at [270, 347] on p "inverse" at bounding box center [267, 348] width 24 height 9
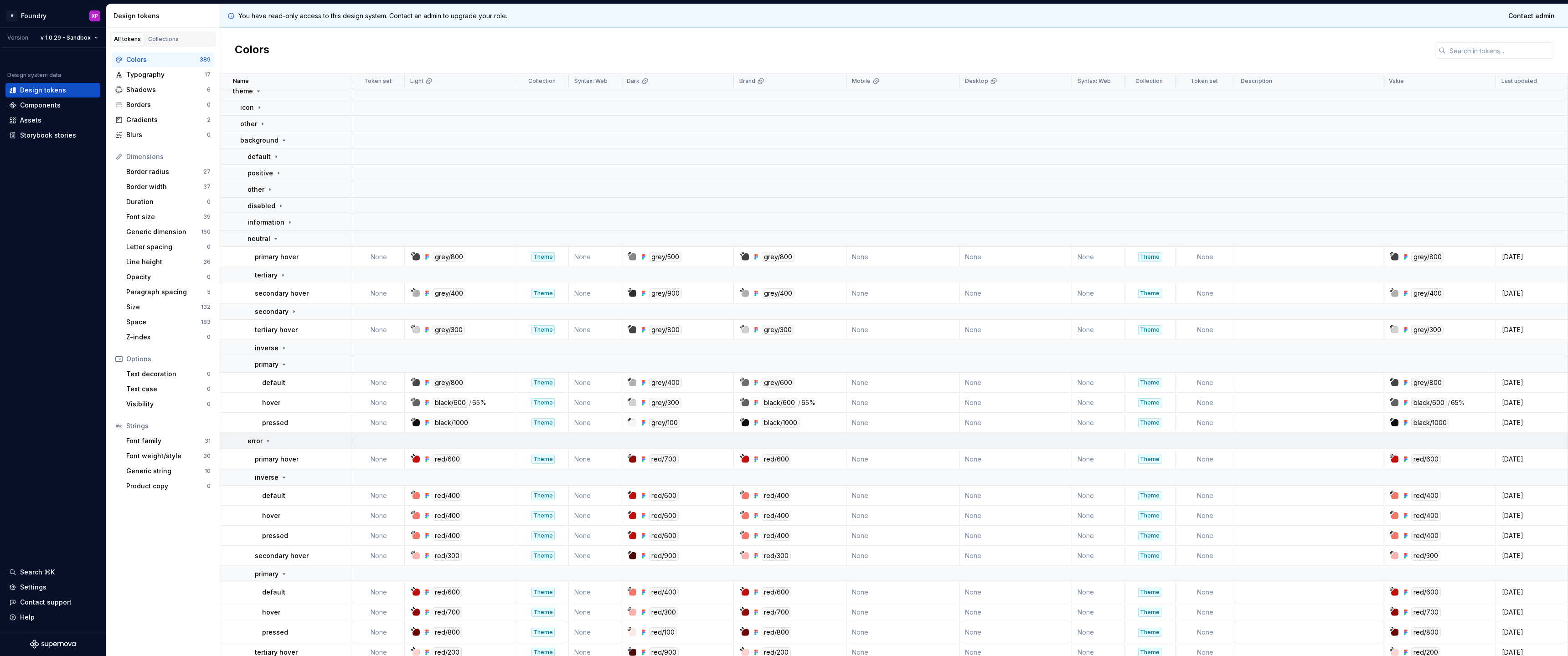
click at [266, 442] on icon at bounding box center [268, 441] width 7 height 7
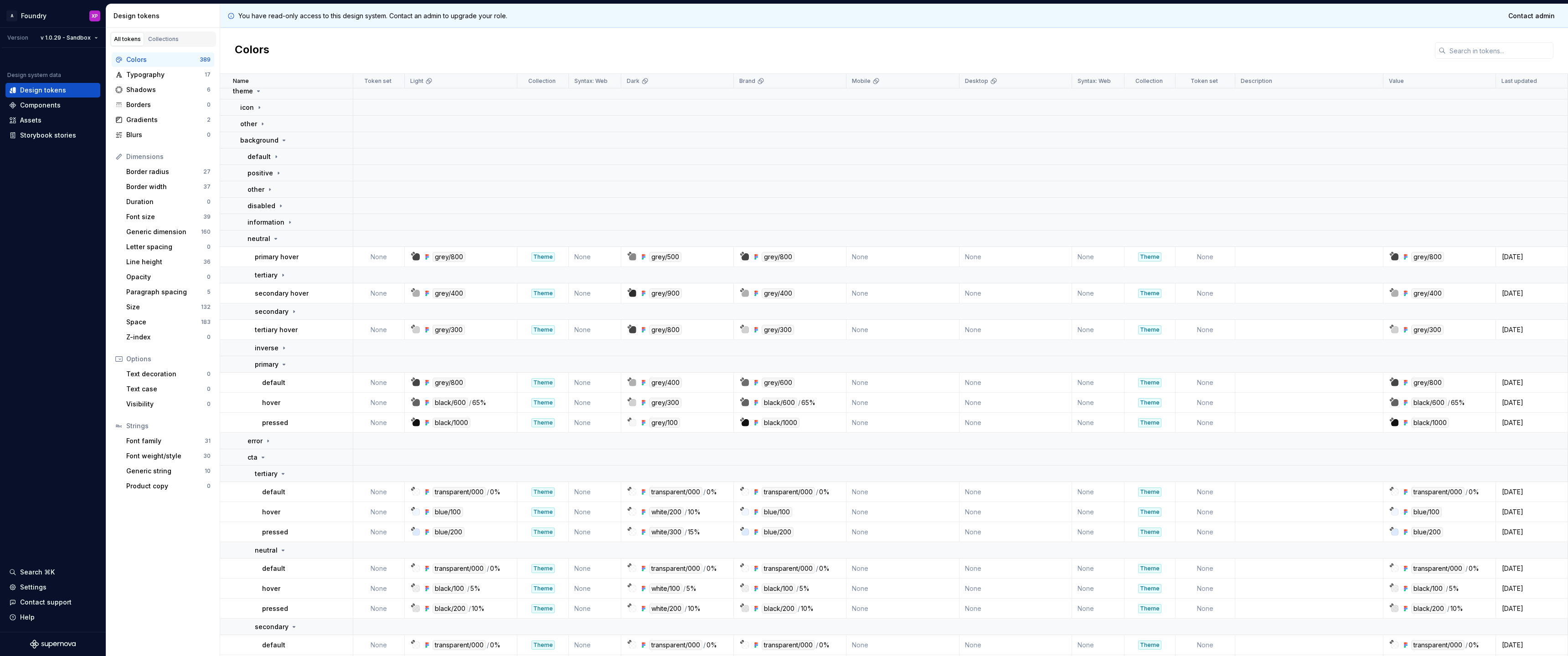
click at [281, 384] on p "default" at bounding box center [273, 383] width 23 height 9
drag, startPoint x: 435, startPoint y: 383, endPoint x: 463, endPoint y: 385, distance: 28.1
click at [463, 385] on div "grey/800" at bounding box center [449, 382] width 33 height 10
click at [651, 382] on div "grey/400" at bounding box center [665, 382] width 33 height 10
click at [659, 382] on div "grey/400" at bounding box center [665, 382] width 33 height 10
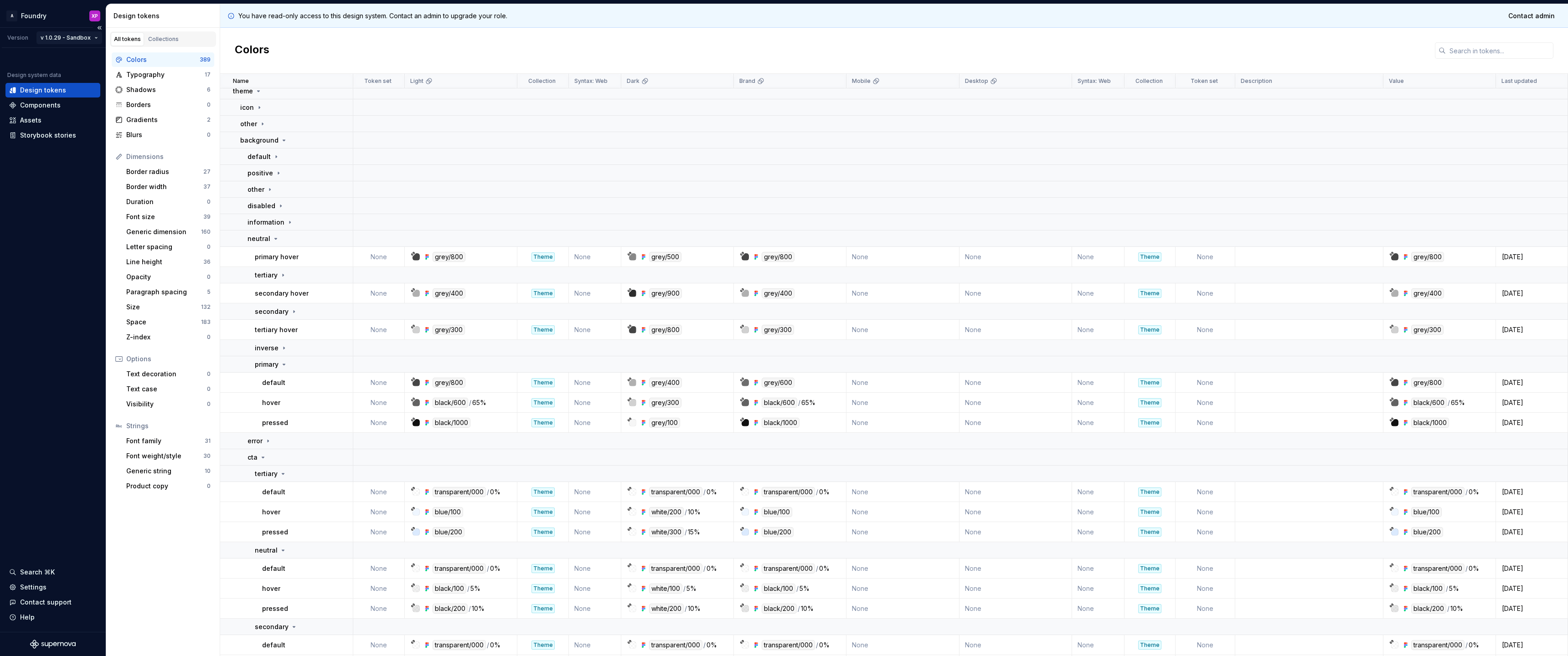
click at [94, 40] on html "A Foundry XP Version v 1.0.29 - Sandbox Design system data Design tokens Compon…" at bounding box center [784, 328] width 1568 height 656
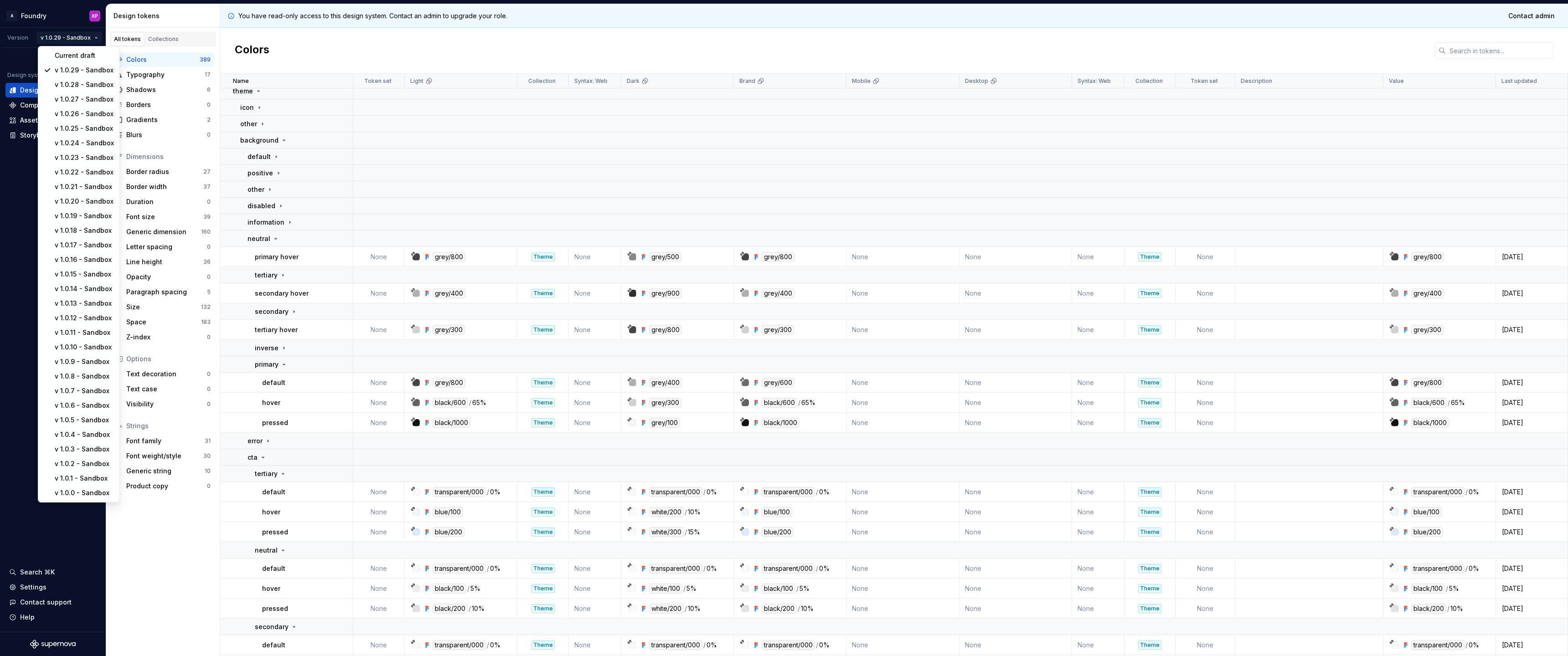
click at [405, 37] on html "A Foundry XP Version v 1.0.29 - Sandbox Design system data Design tokens Compon…" at bounding box center [784, 328] width 1568 height 656
